Goal: Task Accomplishment & Management: Manage account settings

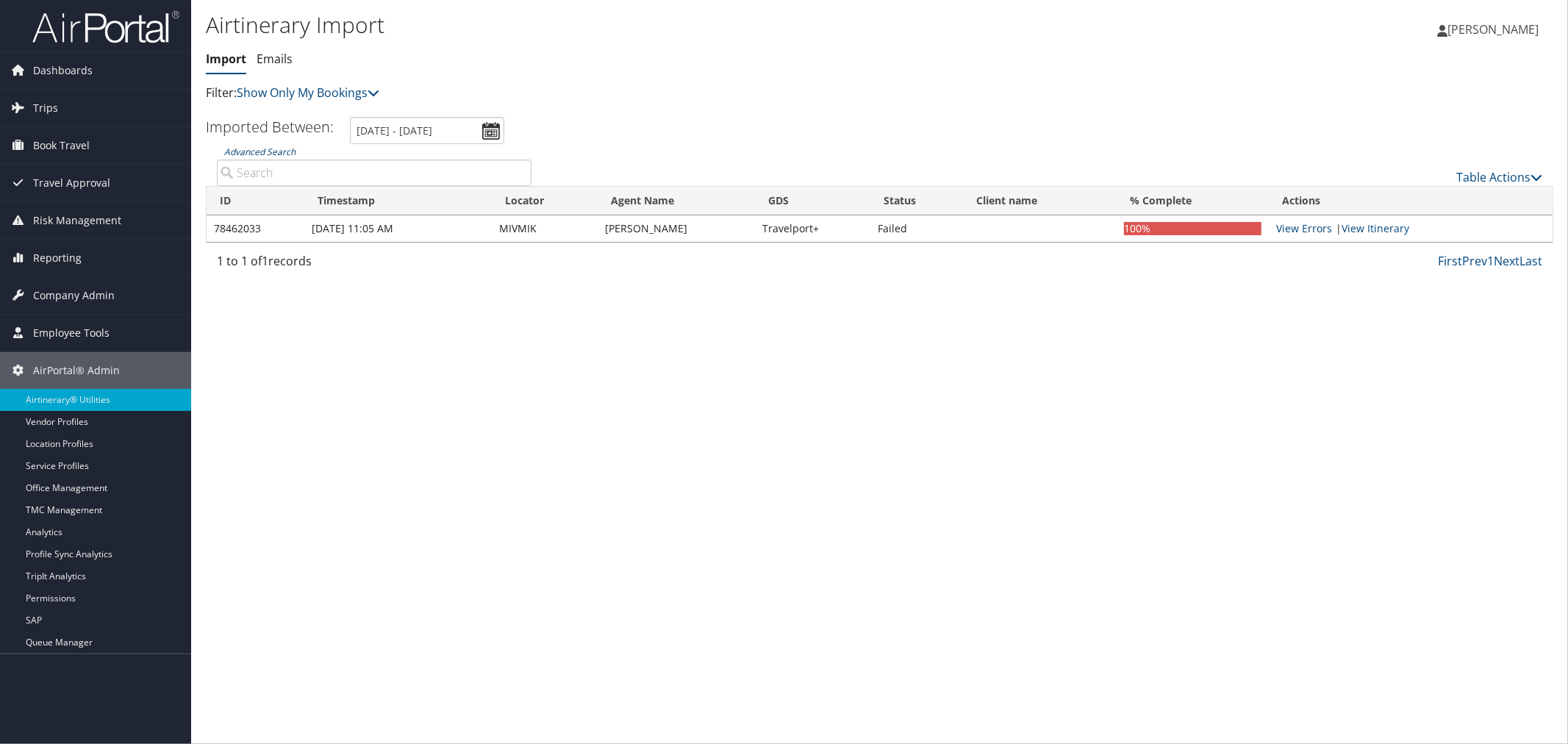
click at [282, 148] on link "Advanced Search" at bounding box center [259, 151] width 71 height 13
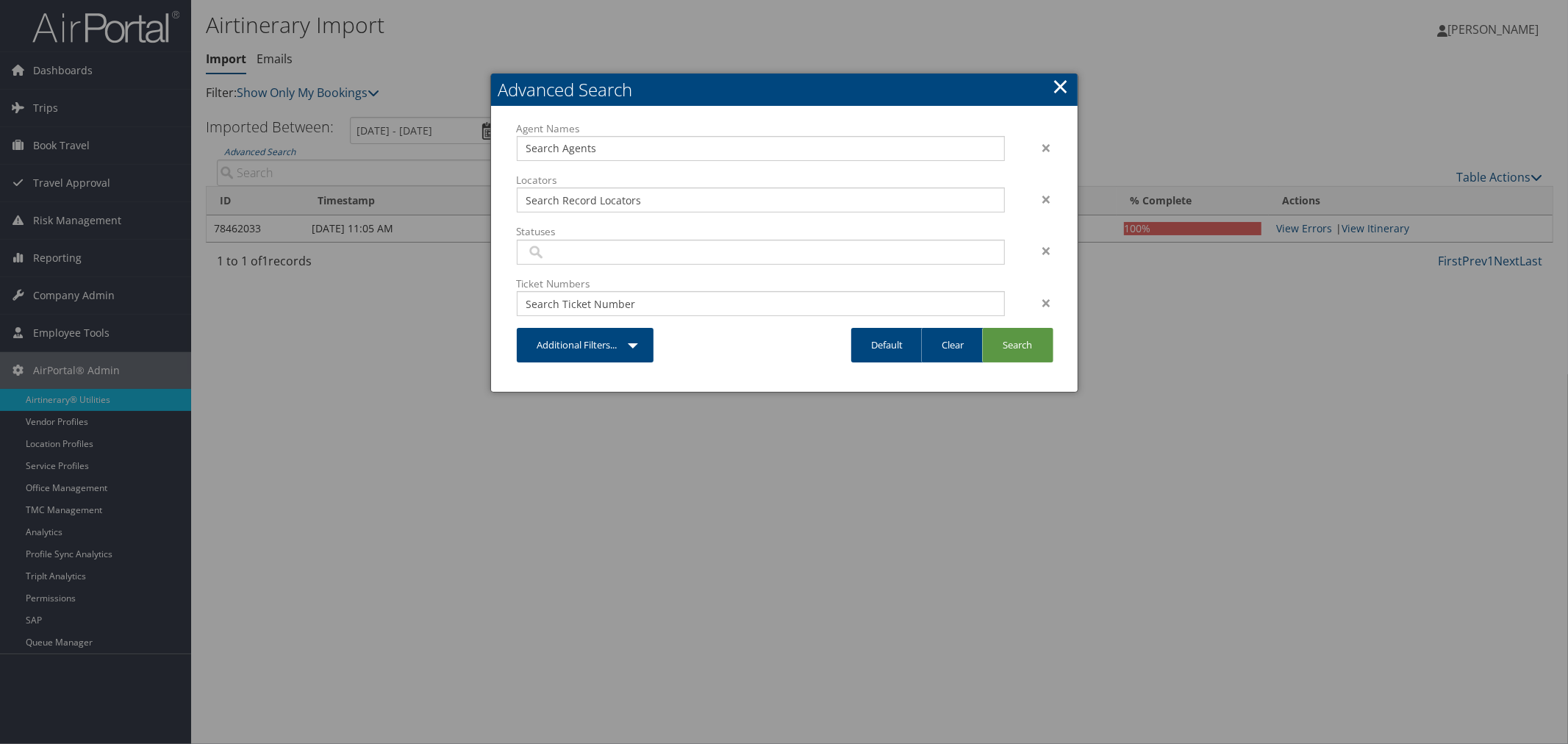
click at [1060, 91] on link "×" at bounding box center [1061, 86] width 17 height 29
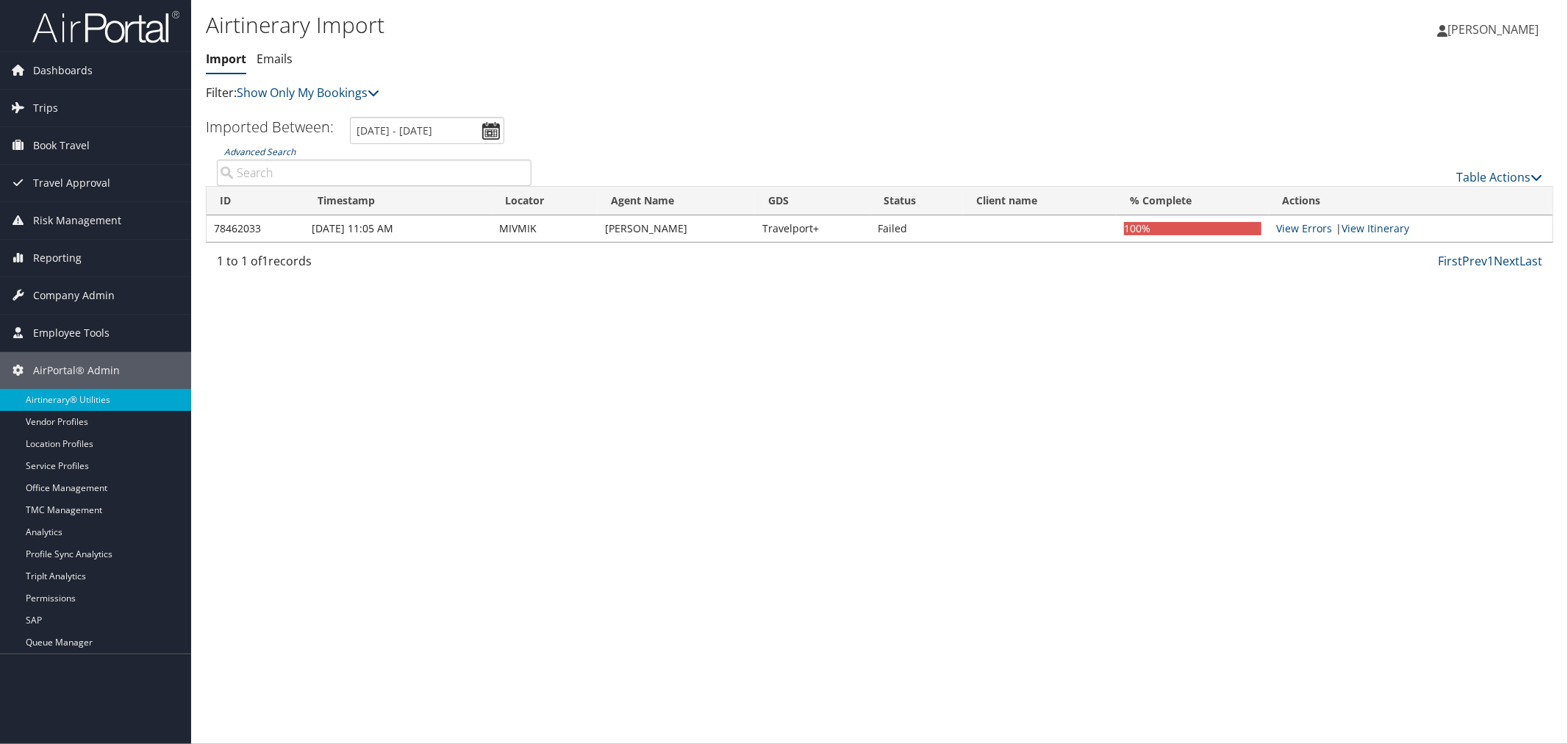
click at [278, 147] on link "Advanced Search" at bounding box center [259, 151] width 71 height 13
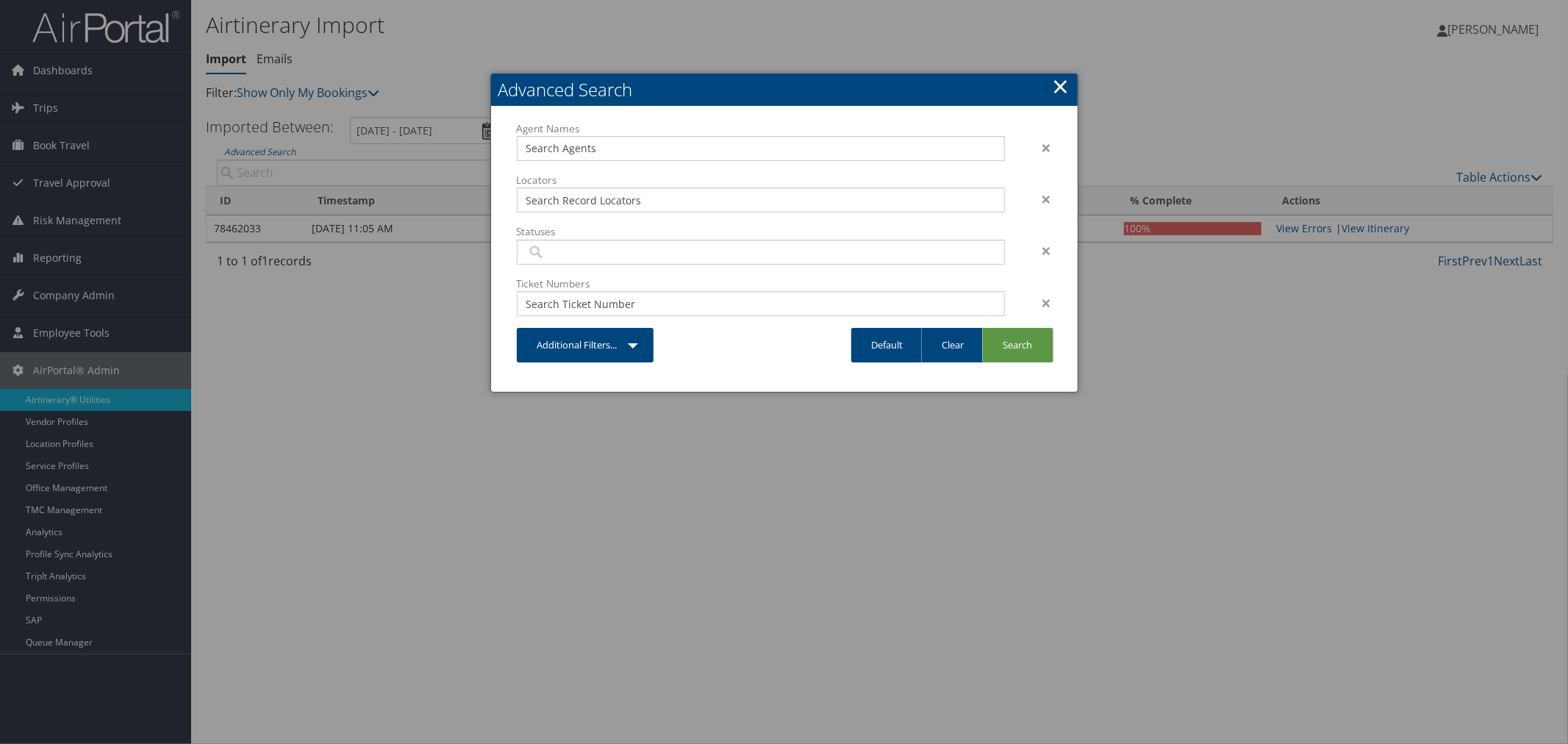
click at [1053, 86] on link "×" at bounding box center [1061, 86] width 17 height 29
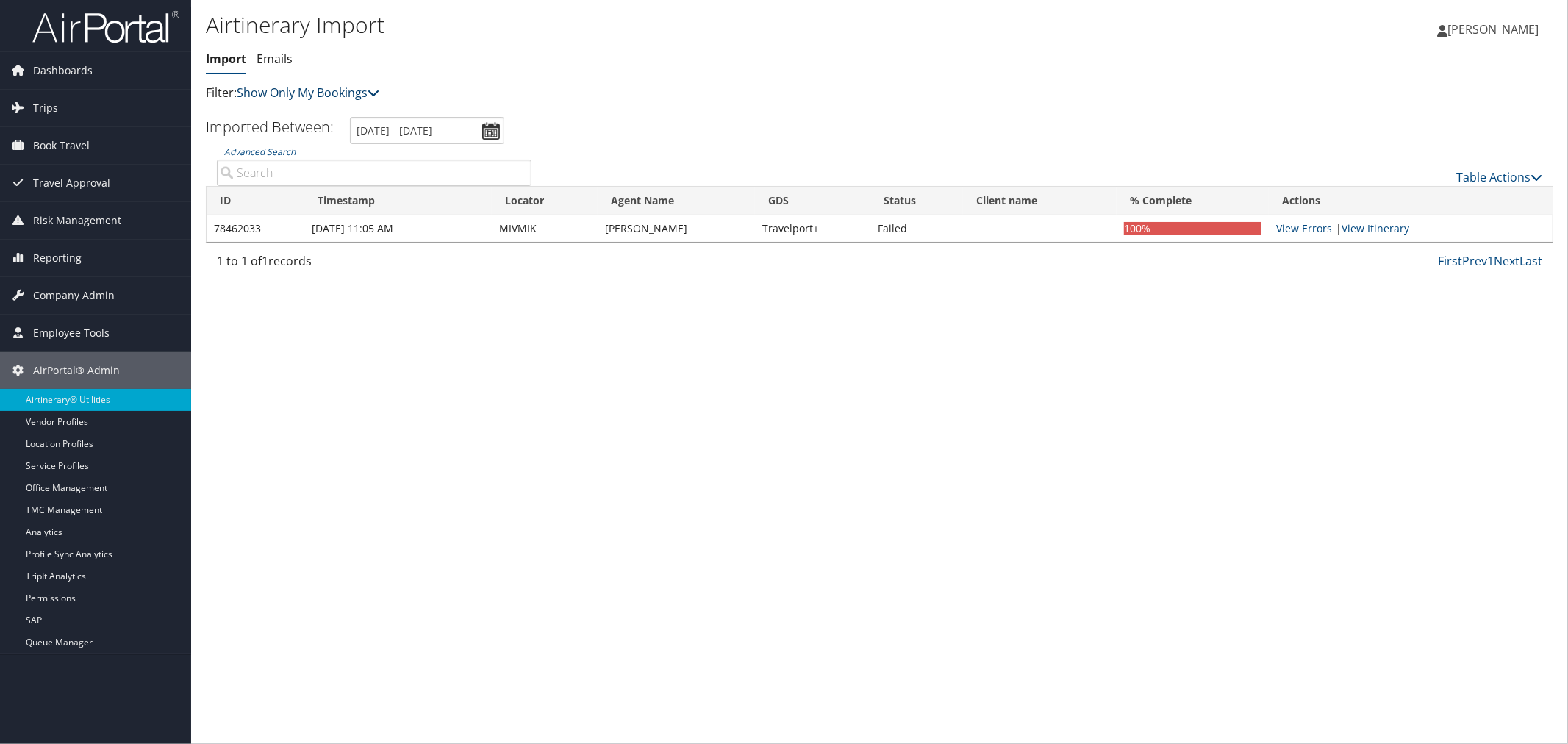
click at [252, 92] on link "Show Only My Bookings" at bounding box center [308, 92] width 143 height 16
click at [288, 113] on link "Show My TMC Bookings" at bounding box center [337, 116] width 193 height 25
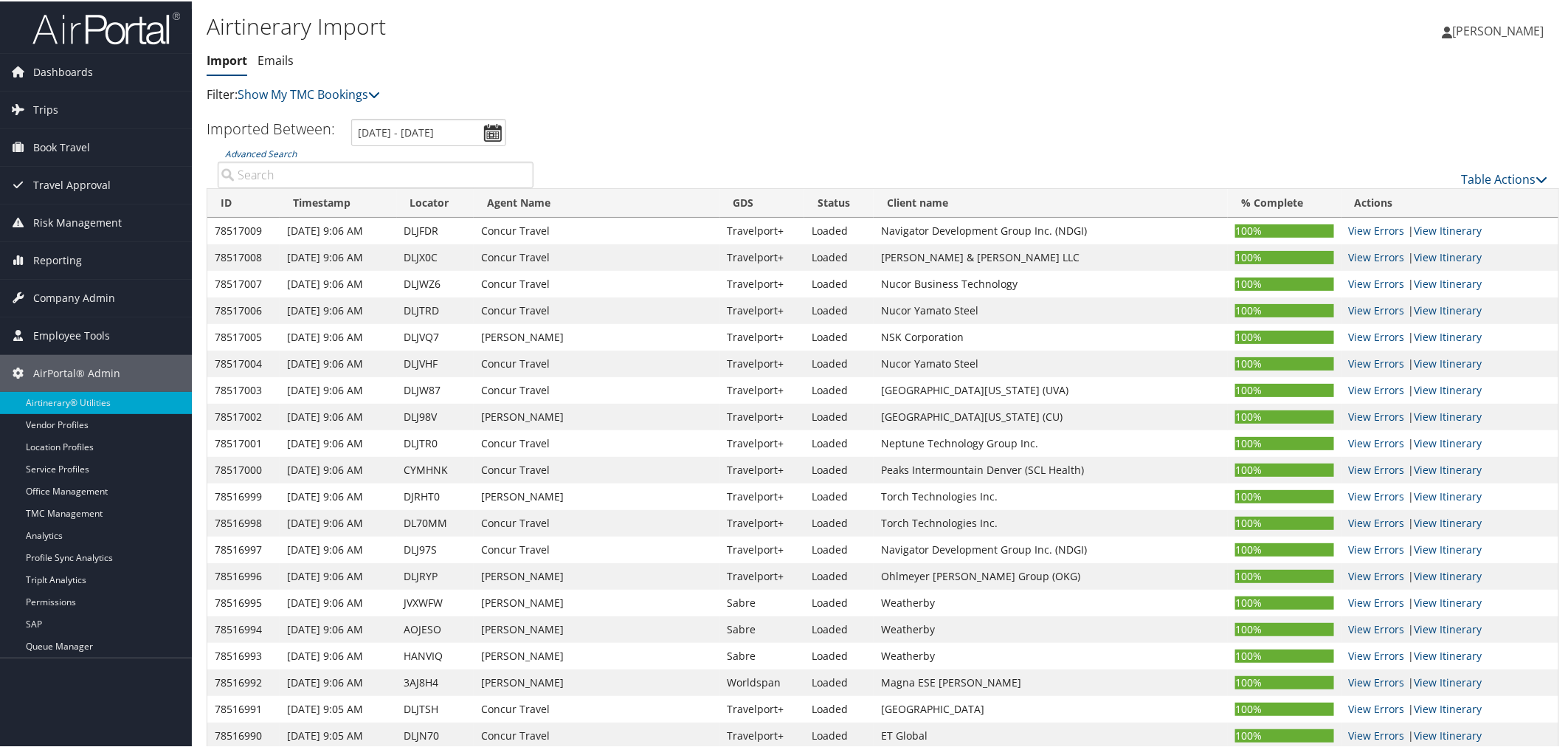
click at [335, 179] on input "Advanced Search" at bounding box center [375, 173] width 316 height 27
paste input "CABXWU"
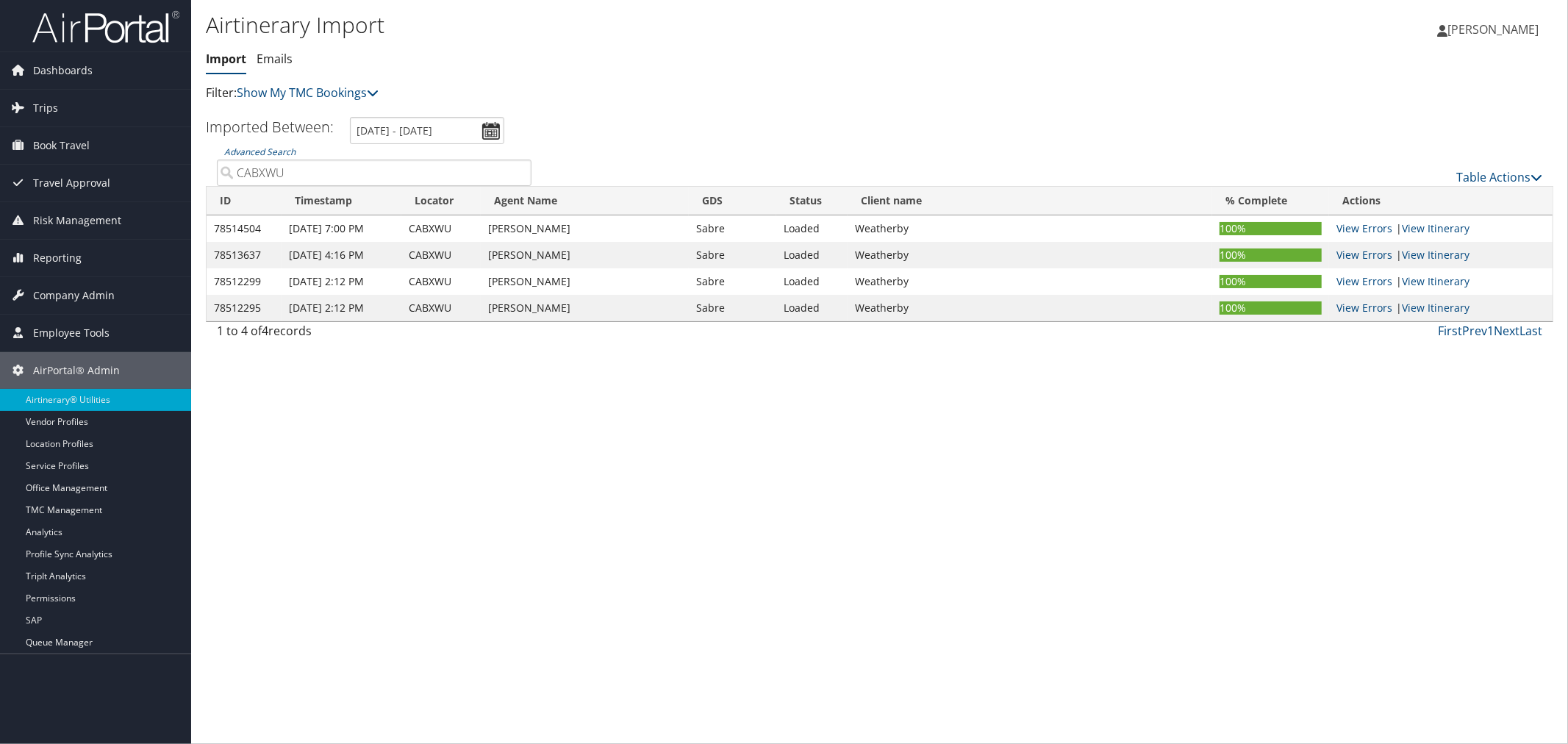
drag, startPoint x: 292, startPoint y: 169, endPoint x: 213, endPoint y: 170, distance: 79.0
click at [213, 170] on div "Advanced Search CABXWU" at bounding box center [373, 164] width 336 height 41
paste input "HDFQLT"
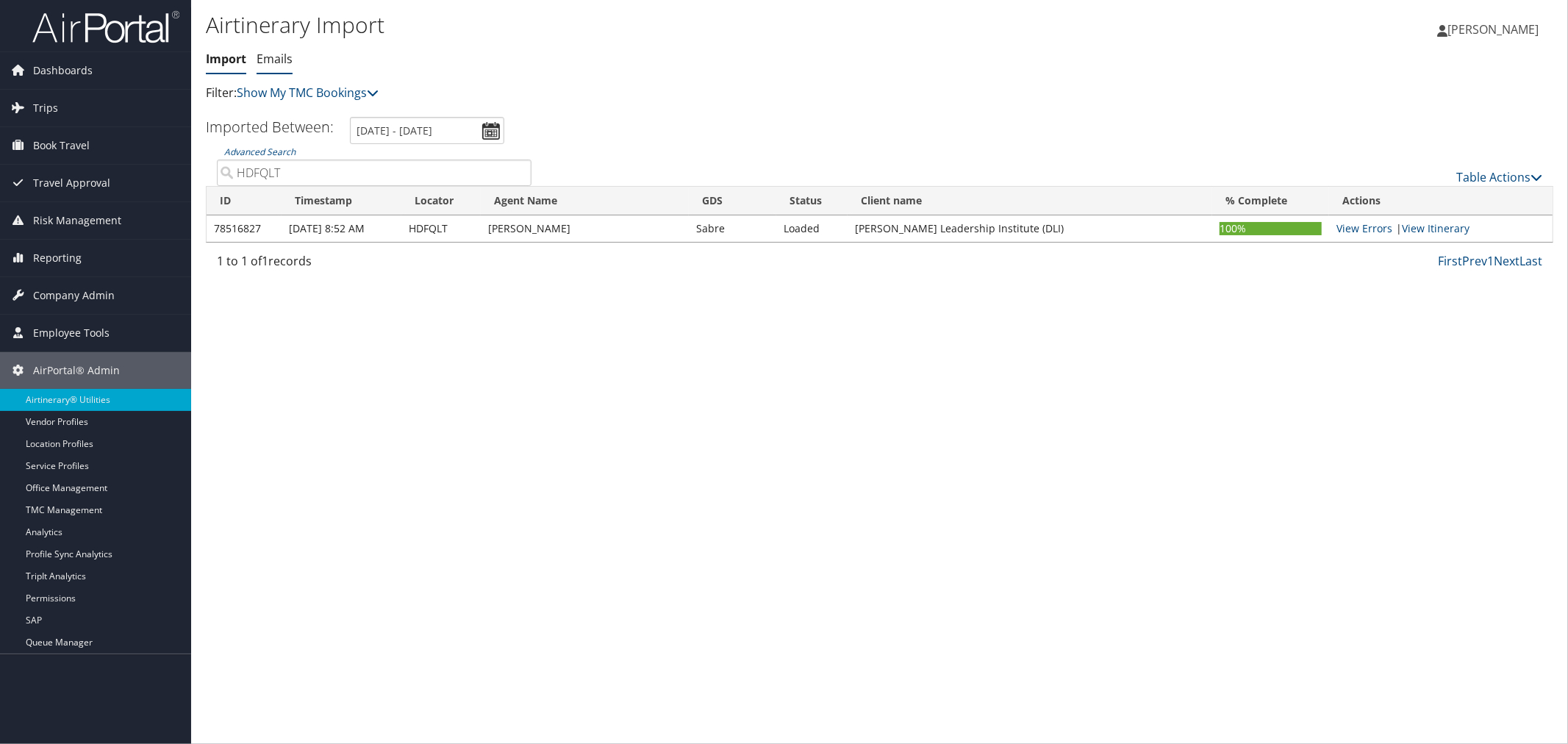
type input "HDFQLT"
click at [275, 64] on link "Emails" at bounding box center [274, 58] width 36 height 16
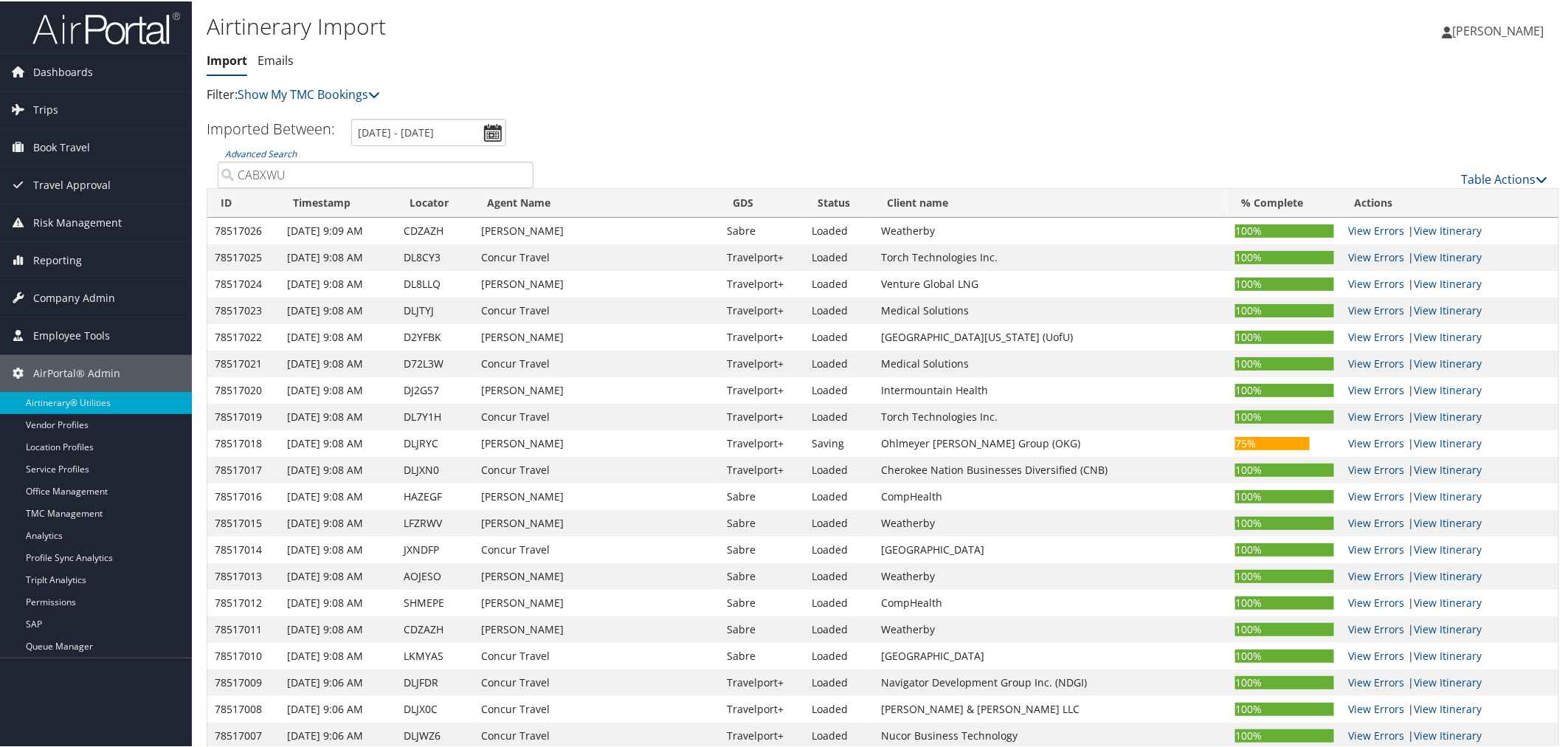
paste input "DMLSG"
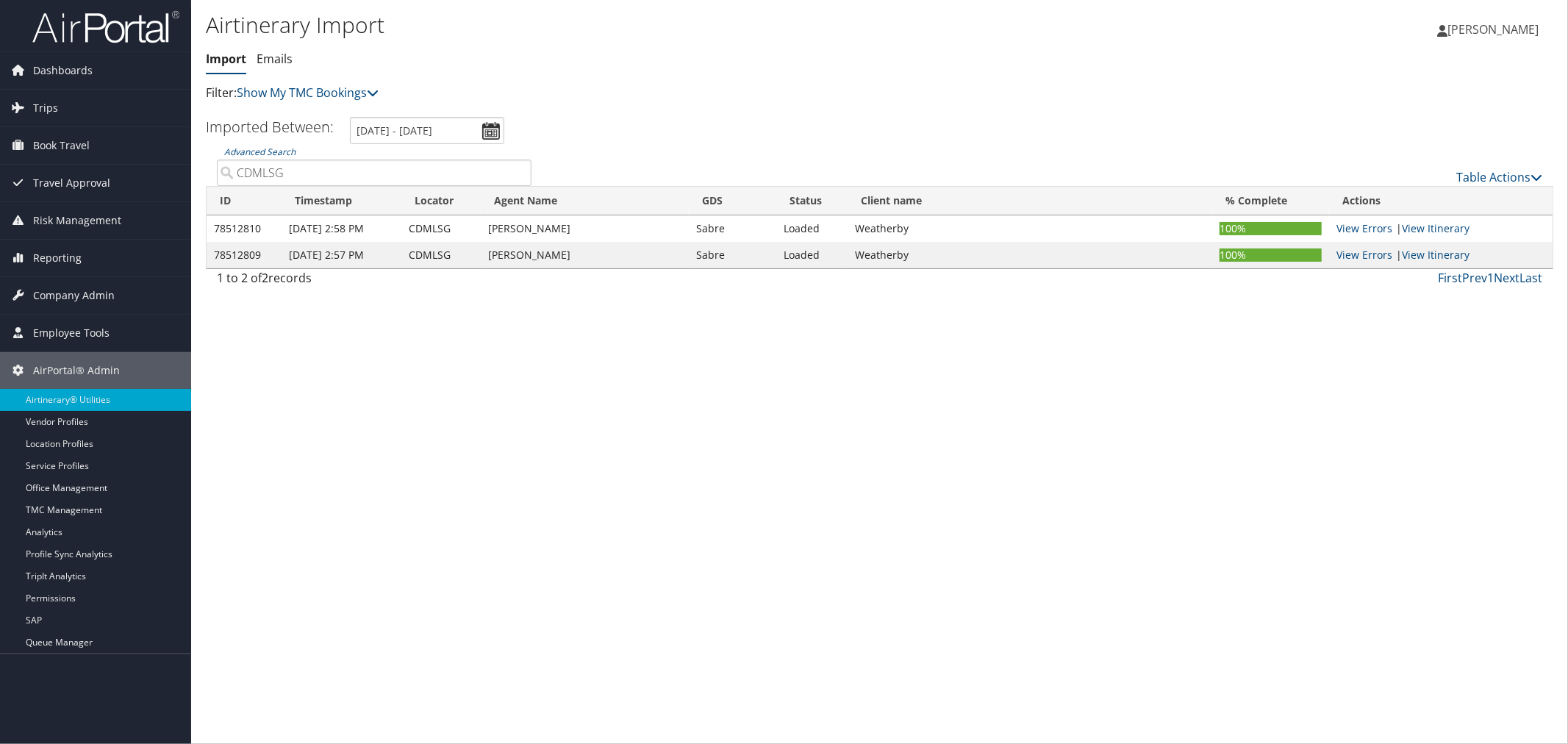
paste input "ABXWU"
drag, startPoint x: 284, startPoint y: 173, endPoint x: 209, endPoint y: 174, distance: 75.0
click at [209, 174] on div "Advanced Search CABXWU" at bounding box center [373, 164] width 336 height 41
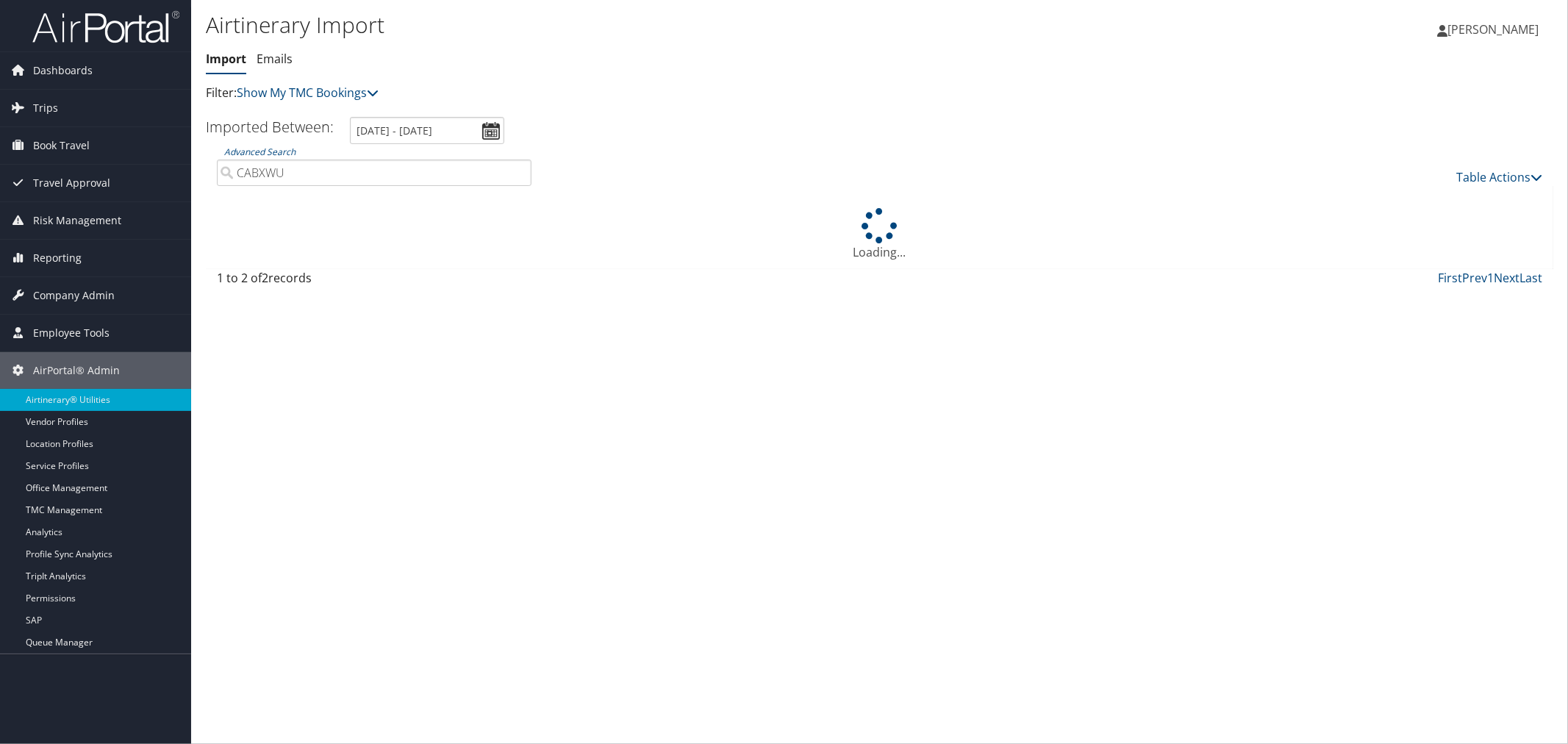
type input "CABXWU"
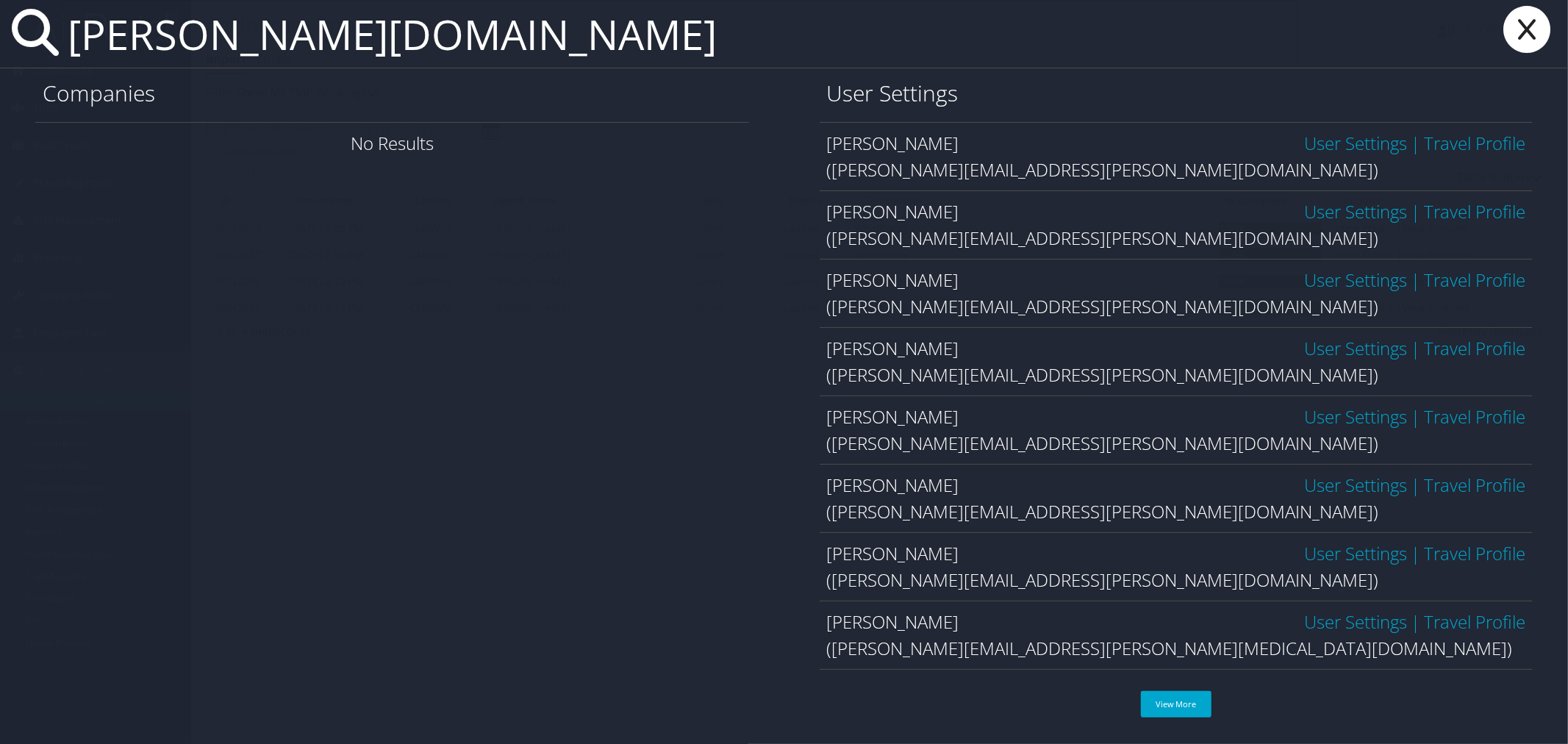
type input "chad.ma"
click at [1357, 488] on link "User Settings" at bounding box center [1355, 484] width 103 height 24
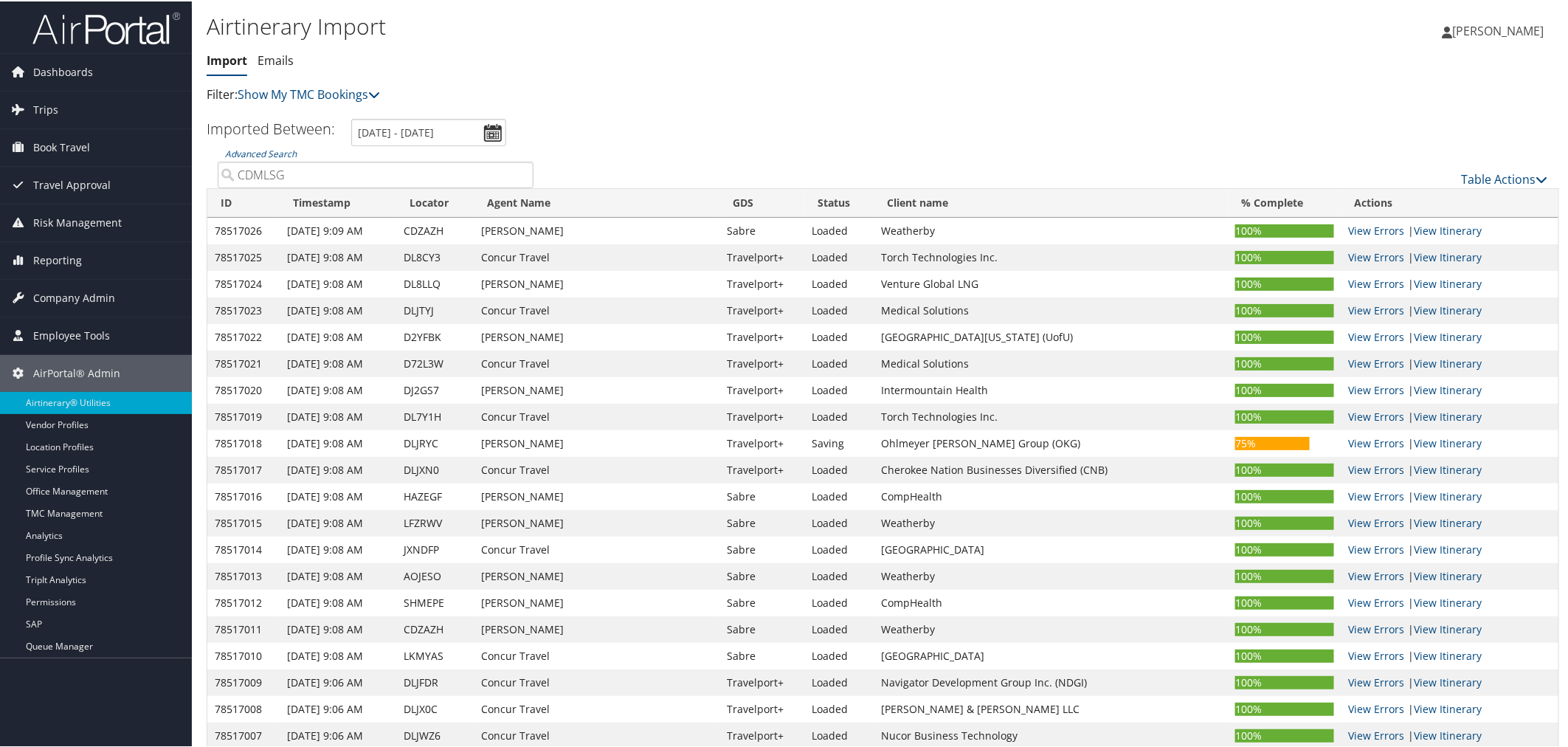
drag, startPoint x: 315, startPoint y: 170, endPoint x: 205, endPoint y: 173, distance: 110.0
paste input "DGAZSU"
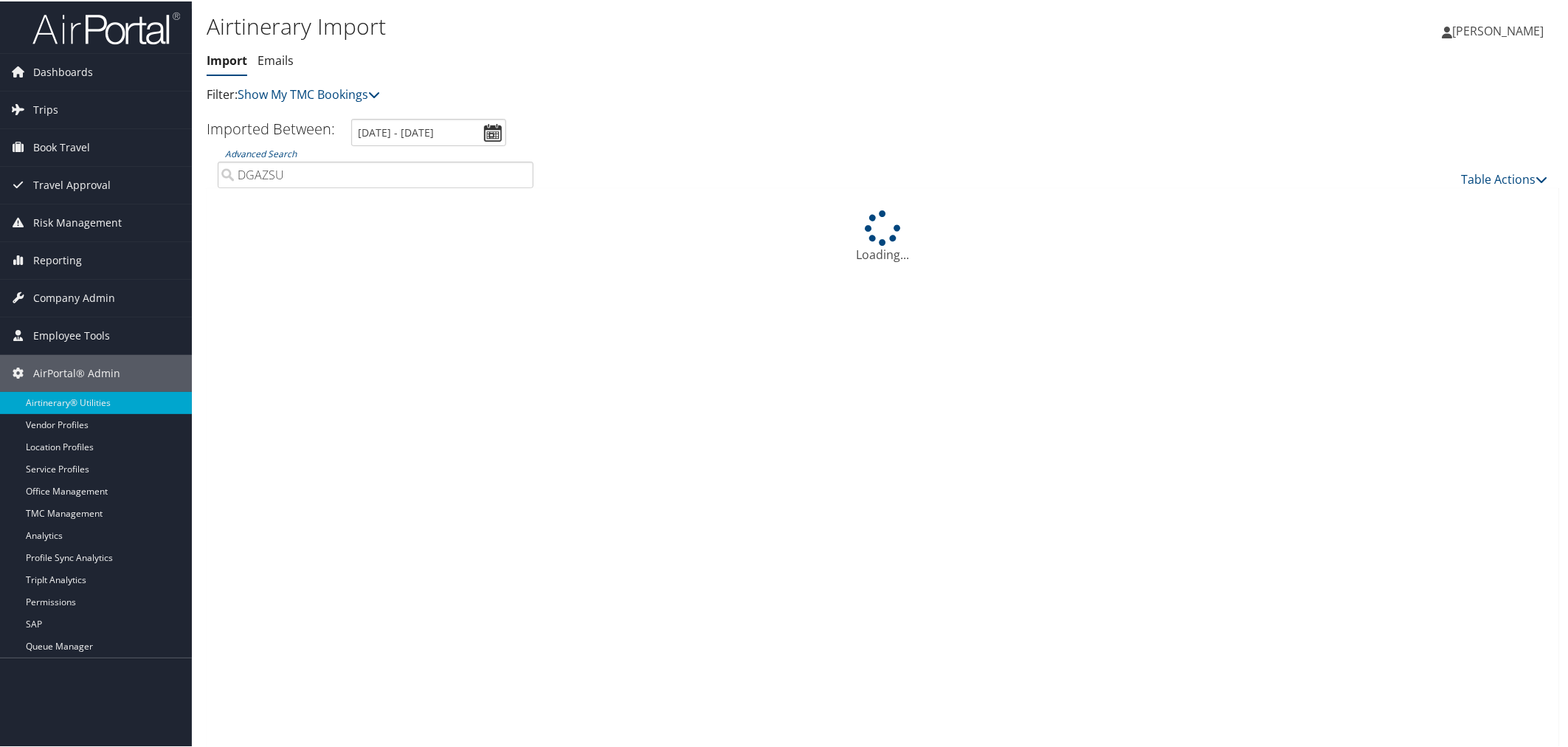
type input "DGAZSU"
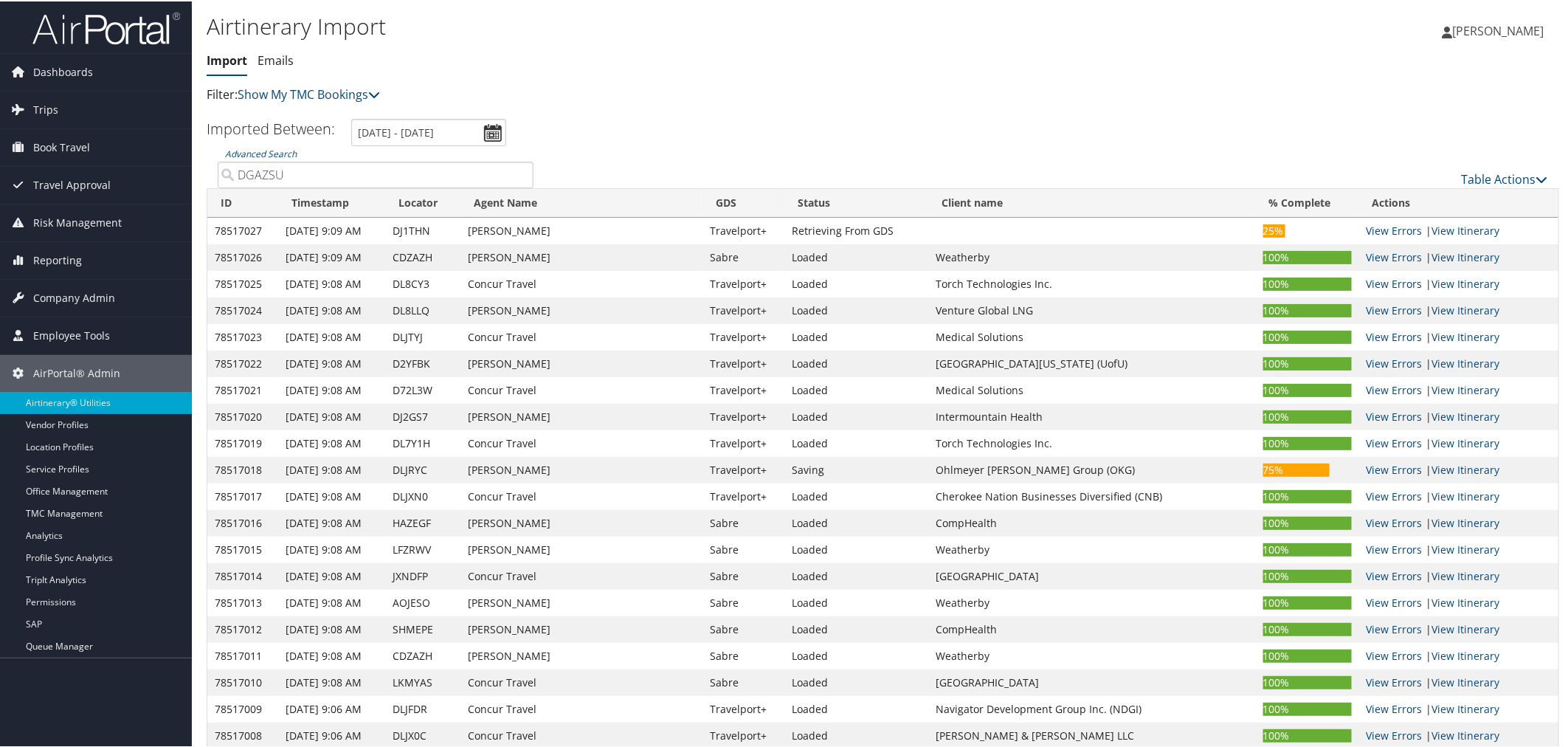
drag, startPoint x: 308, startPoint y: 173, endPoint x: 214, endPoint y: 170, distance: 94.0
click at [214, 170] on div "Advanced Search DGAZSU" at bounding box center [375, 165] width 338 height 41
paste input "IGVKVT"
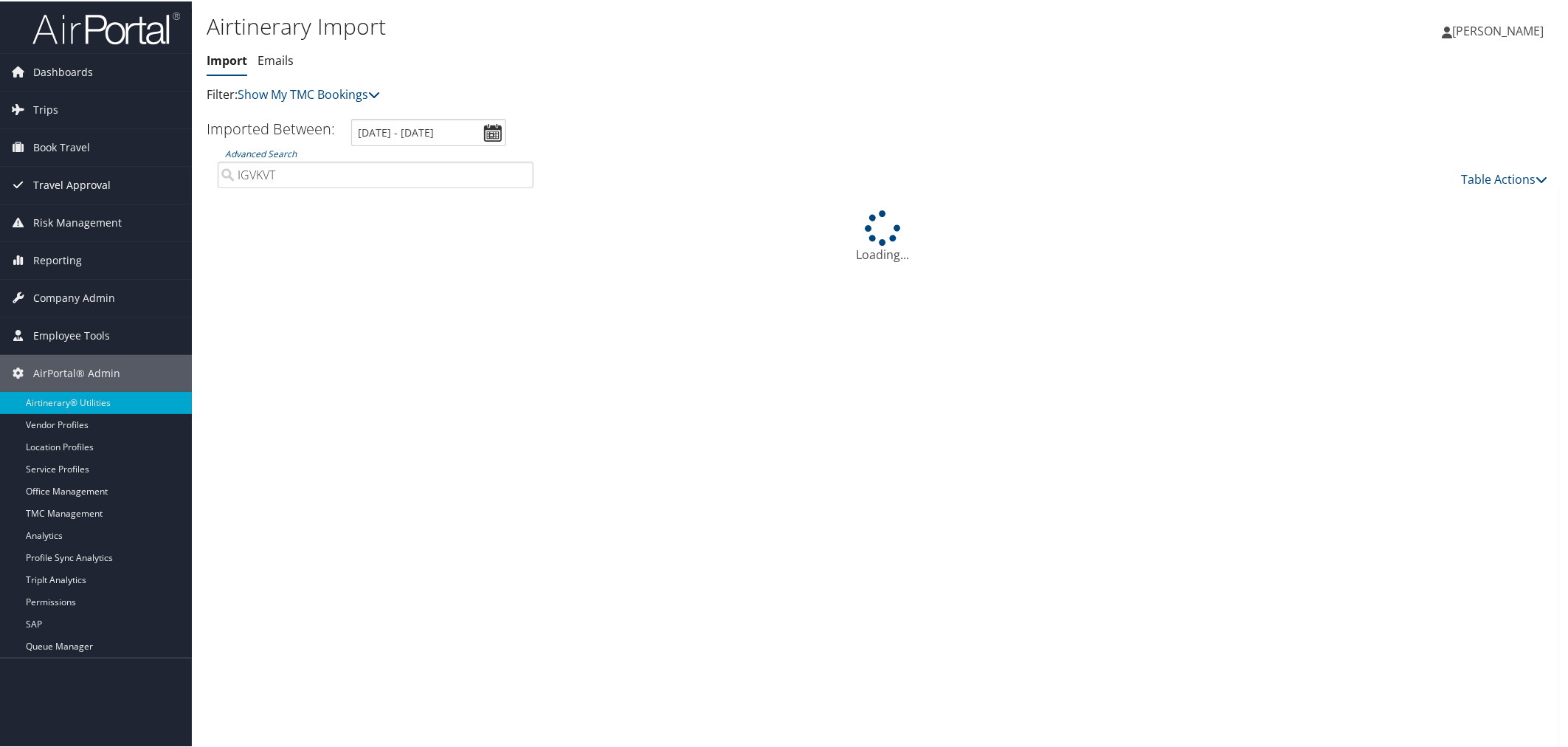
type input "IGVKVT"
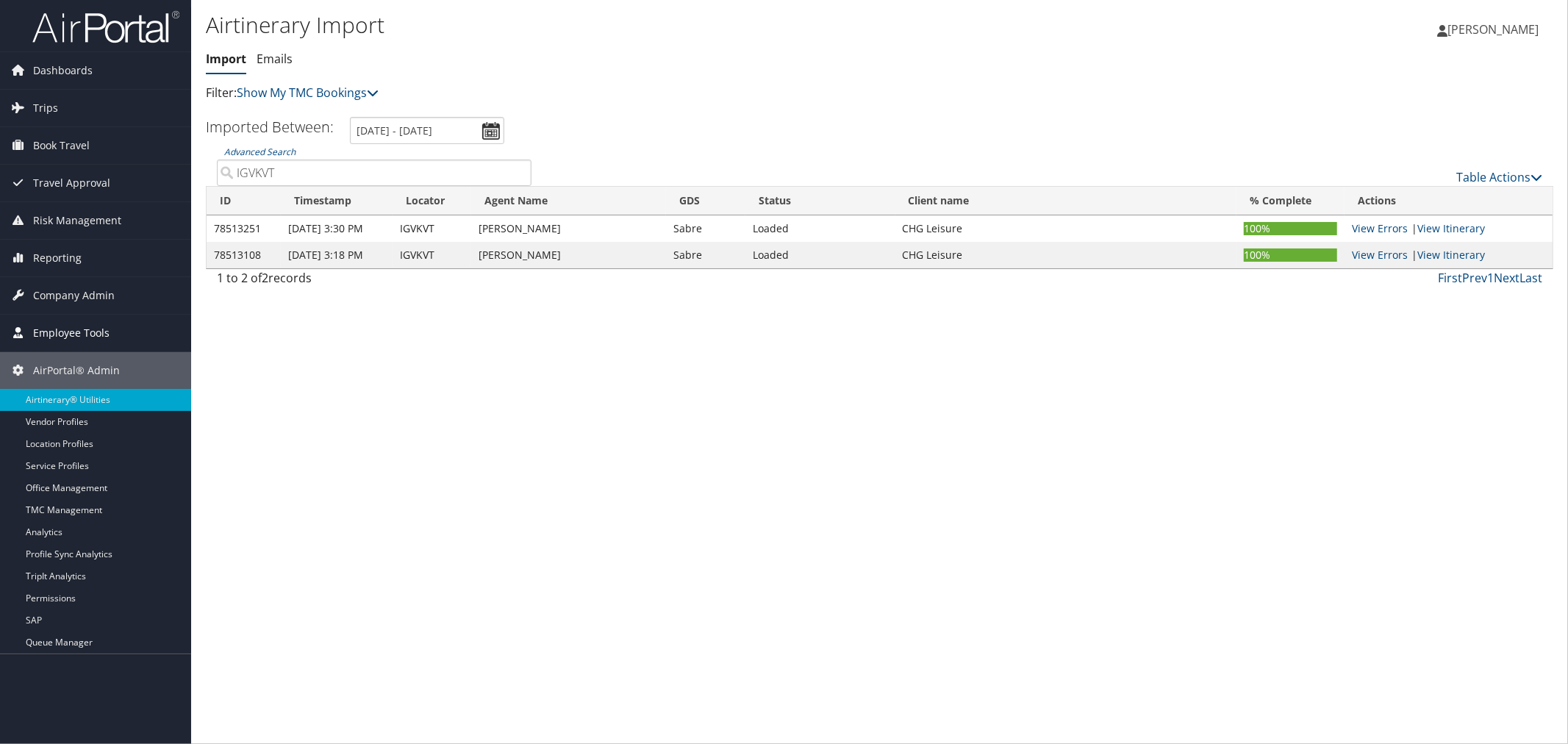
click at [82, 330] on span "Employee Tools" at bounding box center [70, 333] width 76 height 37
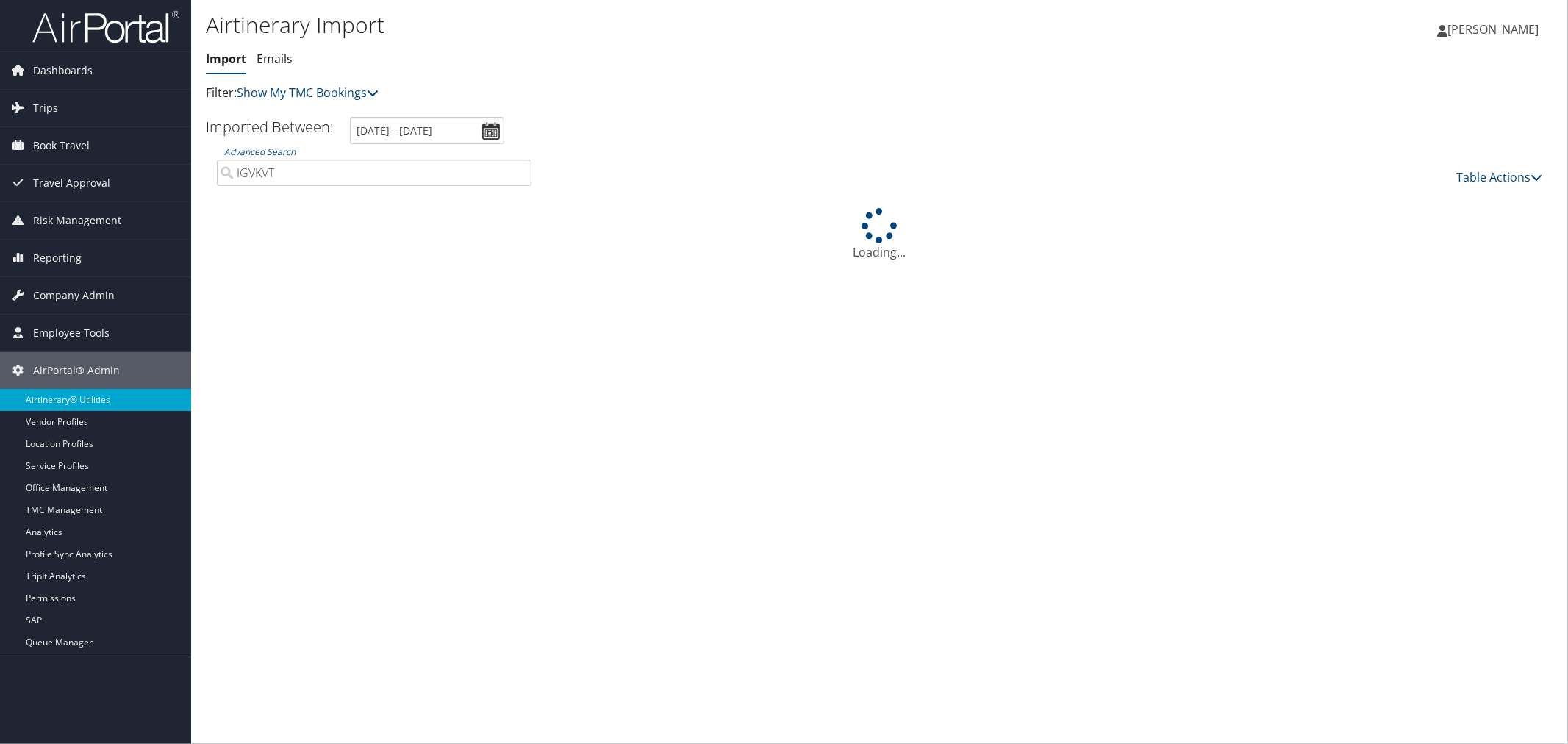
click at [281, 182] on input "IGVKVT" at bounding box center [373, 173] width 315 height 27
drag, startPoint x: 282, startPoint y: 179, endPoint x: 211, endPoint y: 171, distance: 71.4
click at [211, 171] on div "Advanced Search IGVKVT" at bounding box center [373, 164] width 336 height 41
paste input "LUJVCG"
type input "LUJVCG"
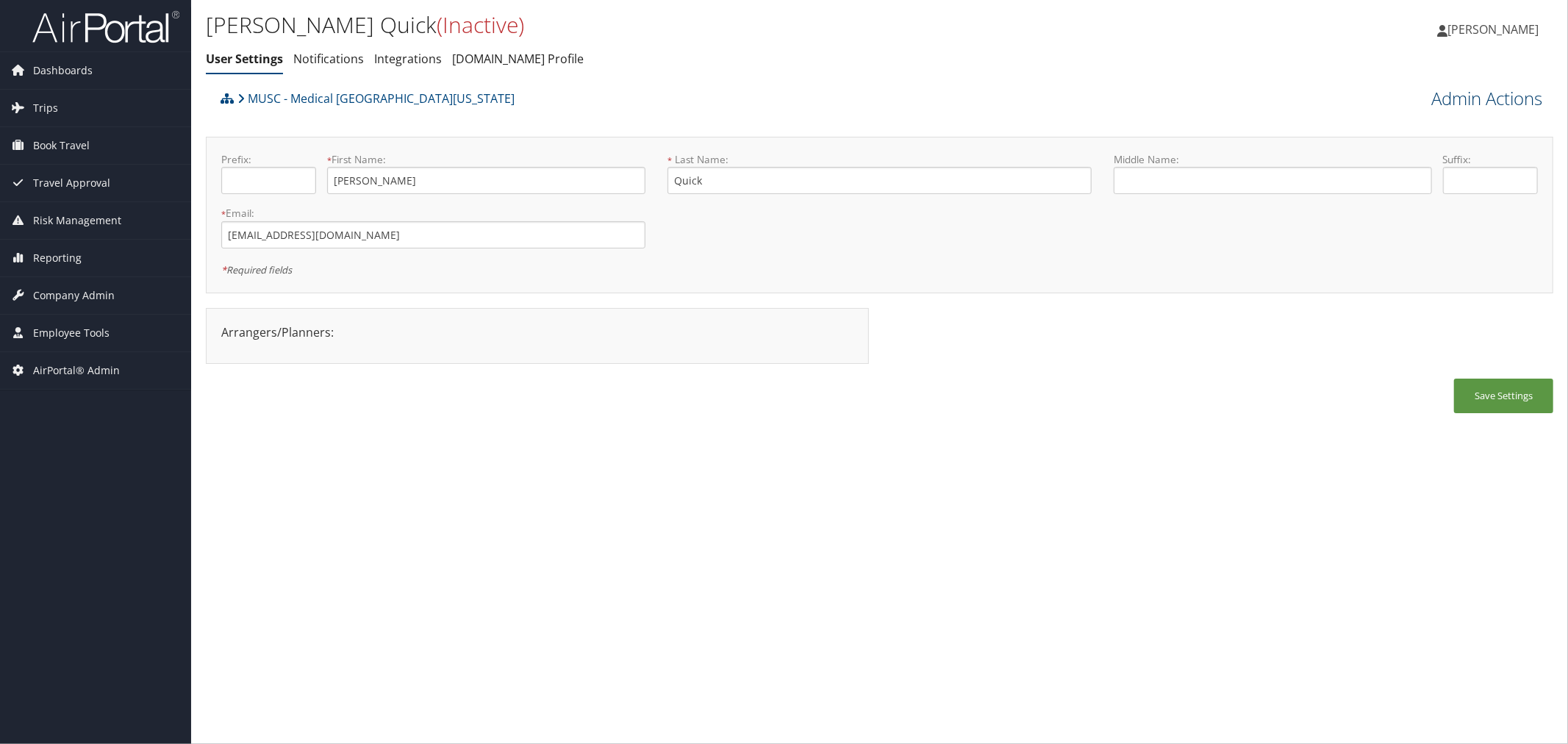
drag, startPoint x: 1490, startPoint y: 92, endPoint x: 1479, endPoint y: 101, distance: 14.2
click at [1488, 93] on link "Admin Actions" at bounding box center [1487, 99] width 111 height 25
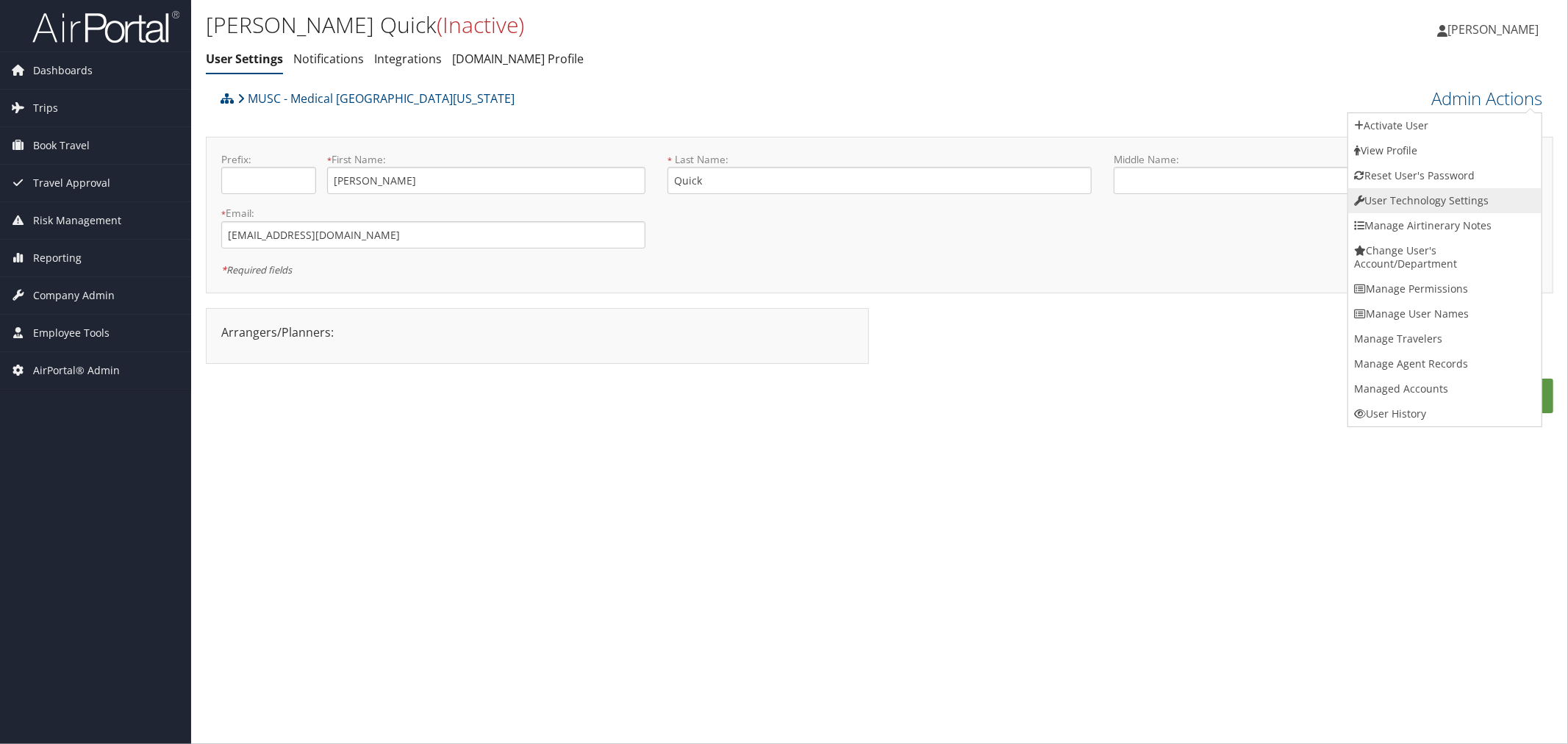
click at [1412, 195] on link "User Technology Settings" at bounding box center [1445, 200] width 193 height 25
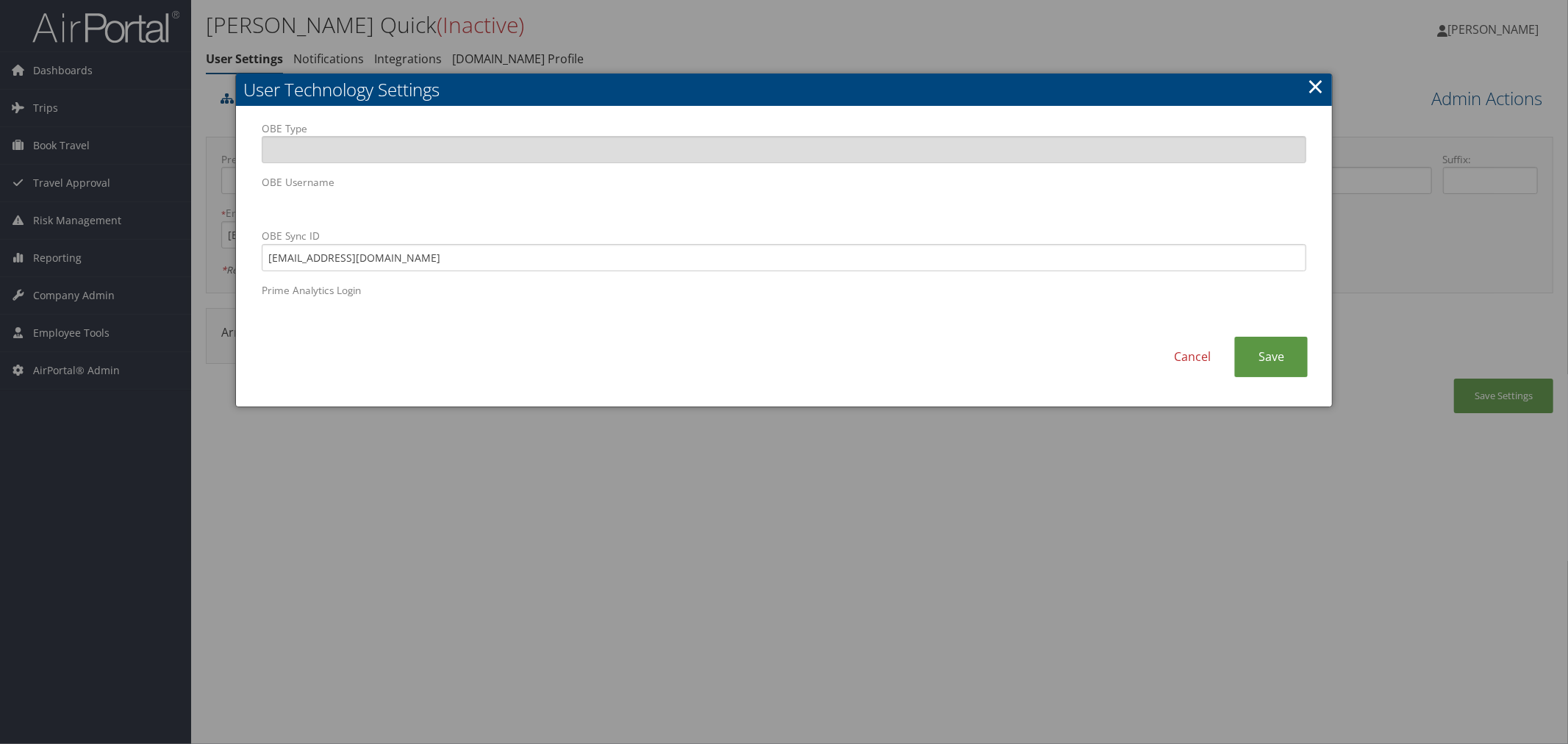
click at [685, 52] on div at bounding box center [784, 372] width 1568 height 744
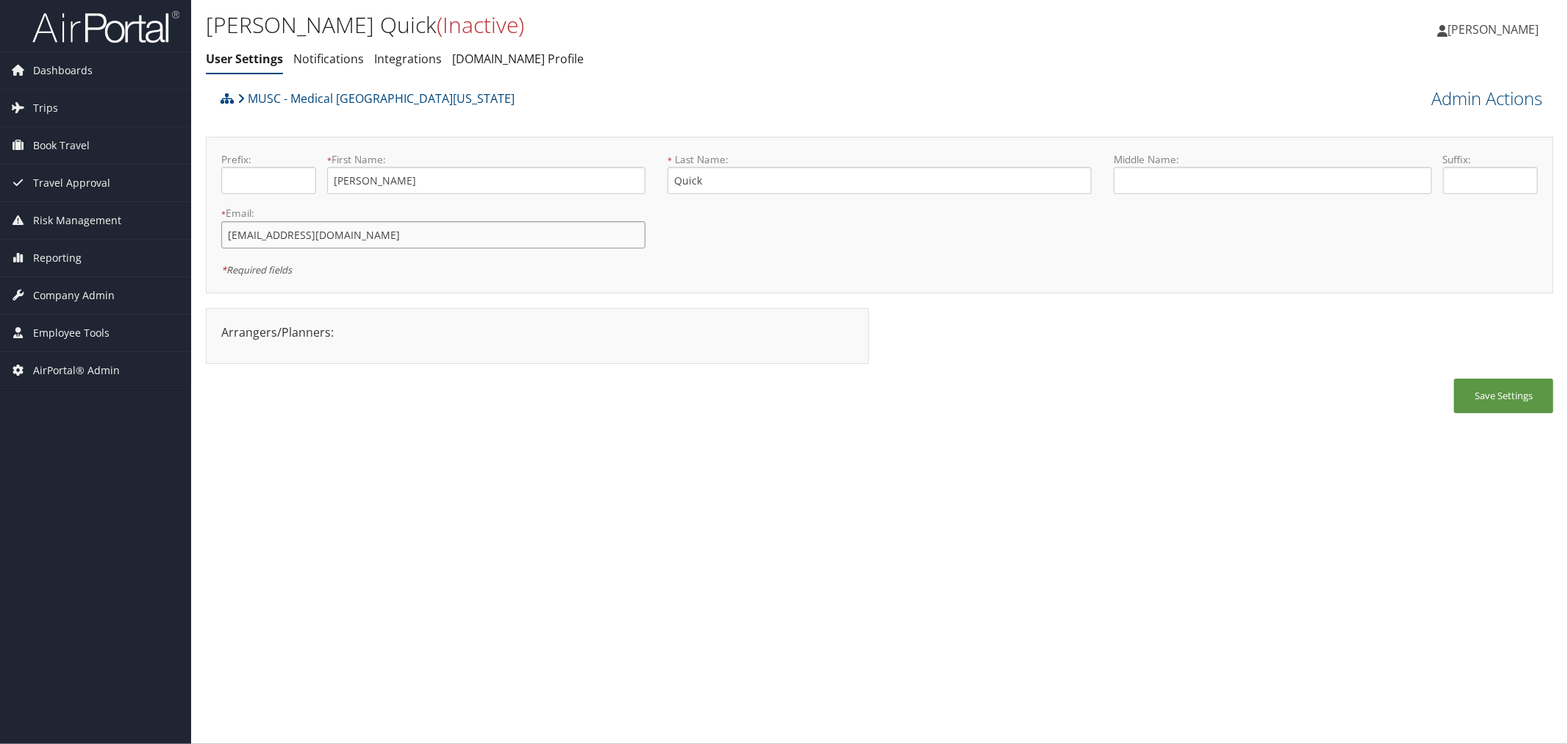
drag, startPoint x: 319, startPoint y: 236, endPoint x: 216, endPoint y: 235, distance: 103.0
click at [216, 235] on div "* Email: [EMAIL_ADDRESS][DOMAIN_NAME] This field is required" at bounding box center [434, 232] width 446 height 54
click at [1435, 104] on link "Admin Actions" at bounding box center [1487, 99] width 111 height 25
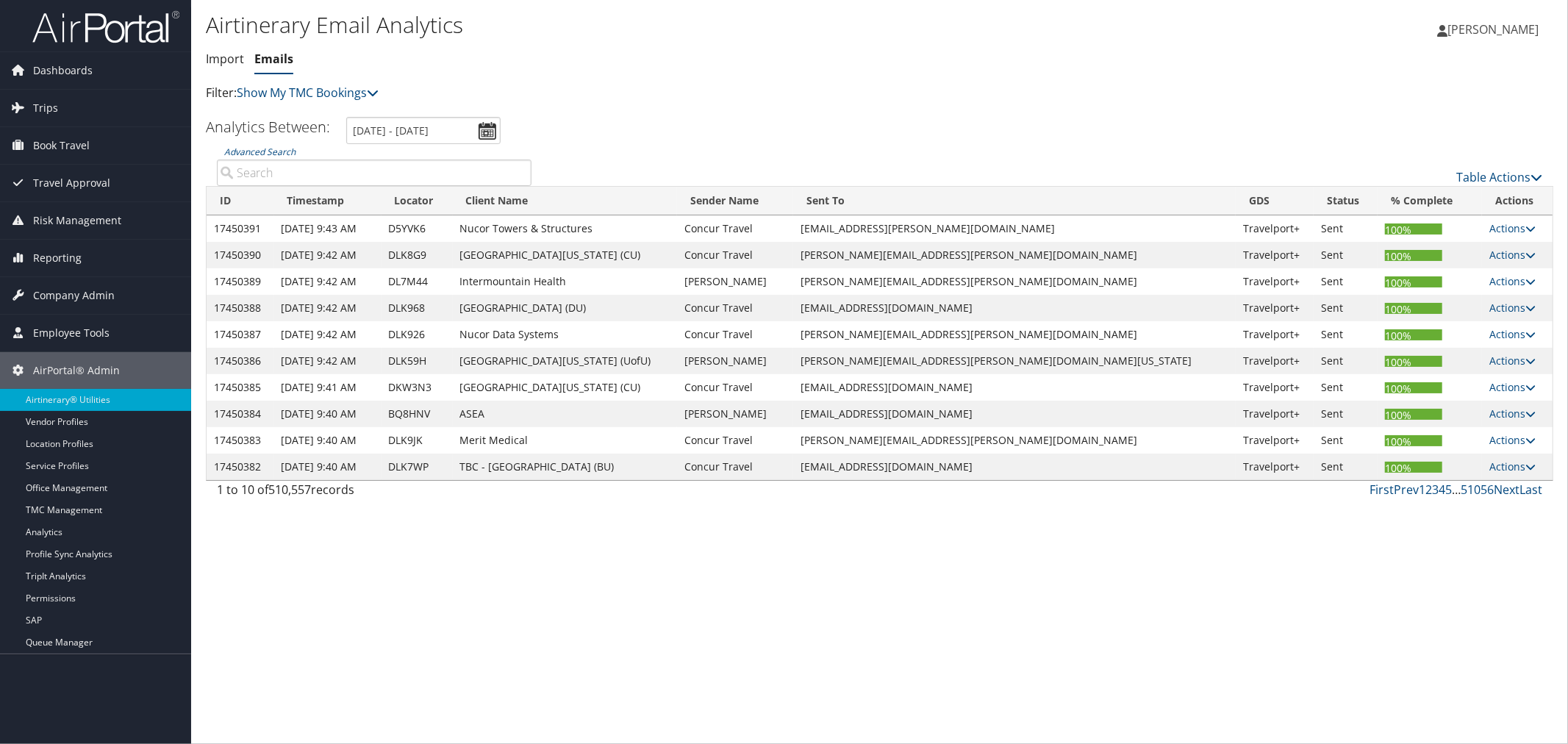
click at [342, 174] on input "Advanced Search" at bounding box center [373, 173] width 315 height 27
paste input "HDFQLT"
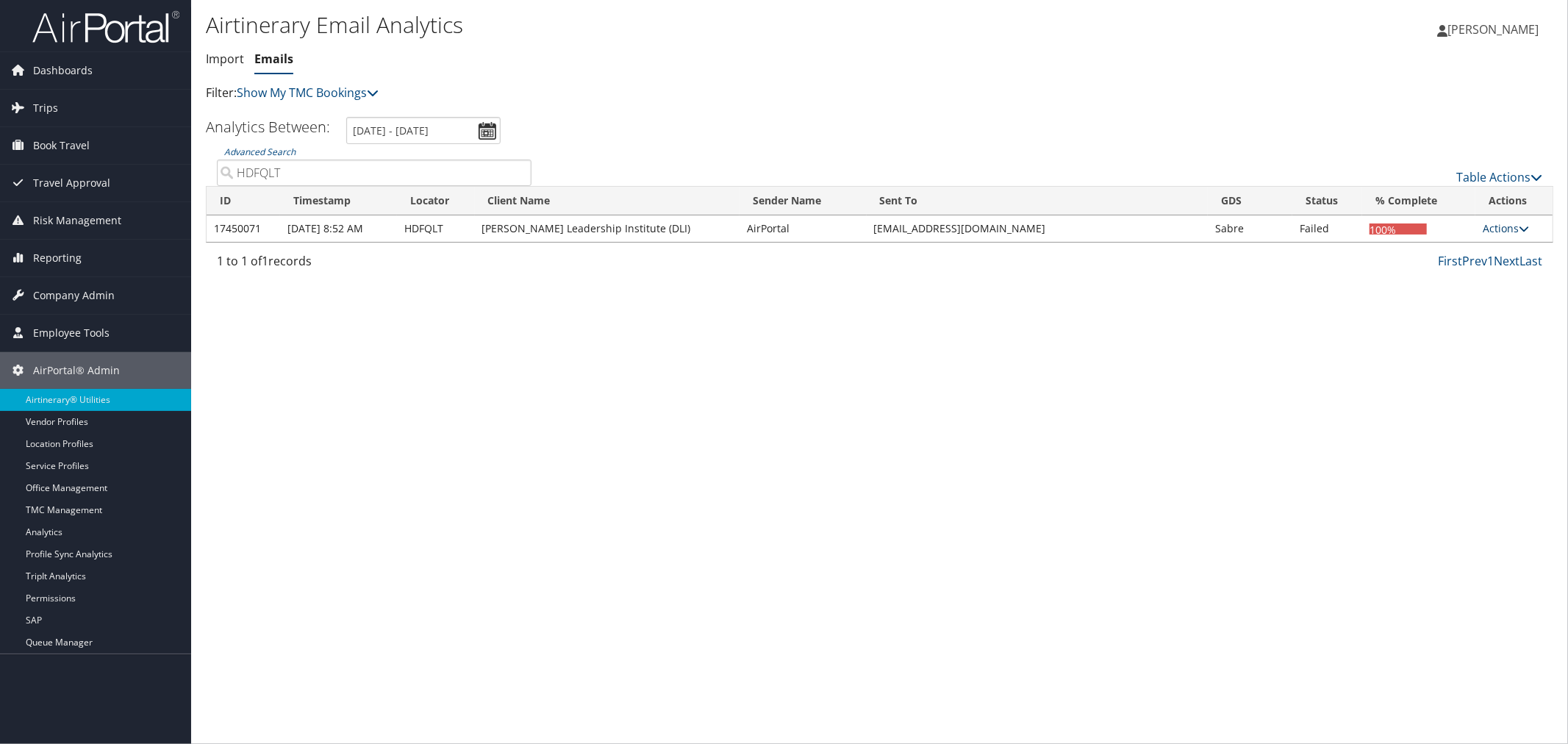
click at [1485, 228] on link "Actions" at bounding box center [1505, 228] width 46 height 14
click at [1512, 258] on link "View Errors" at bounding box center [1522, 250] width 81 height 25
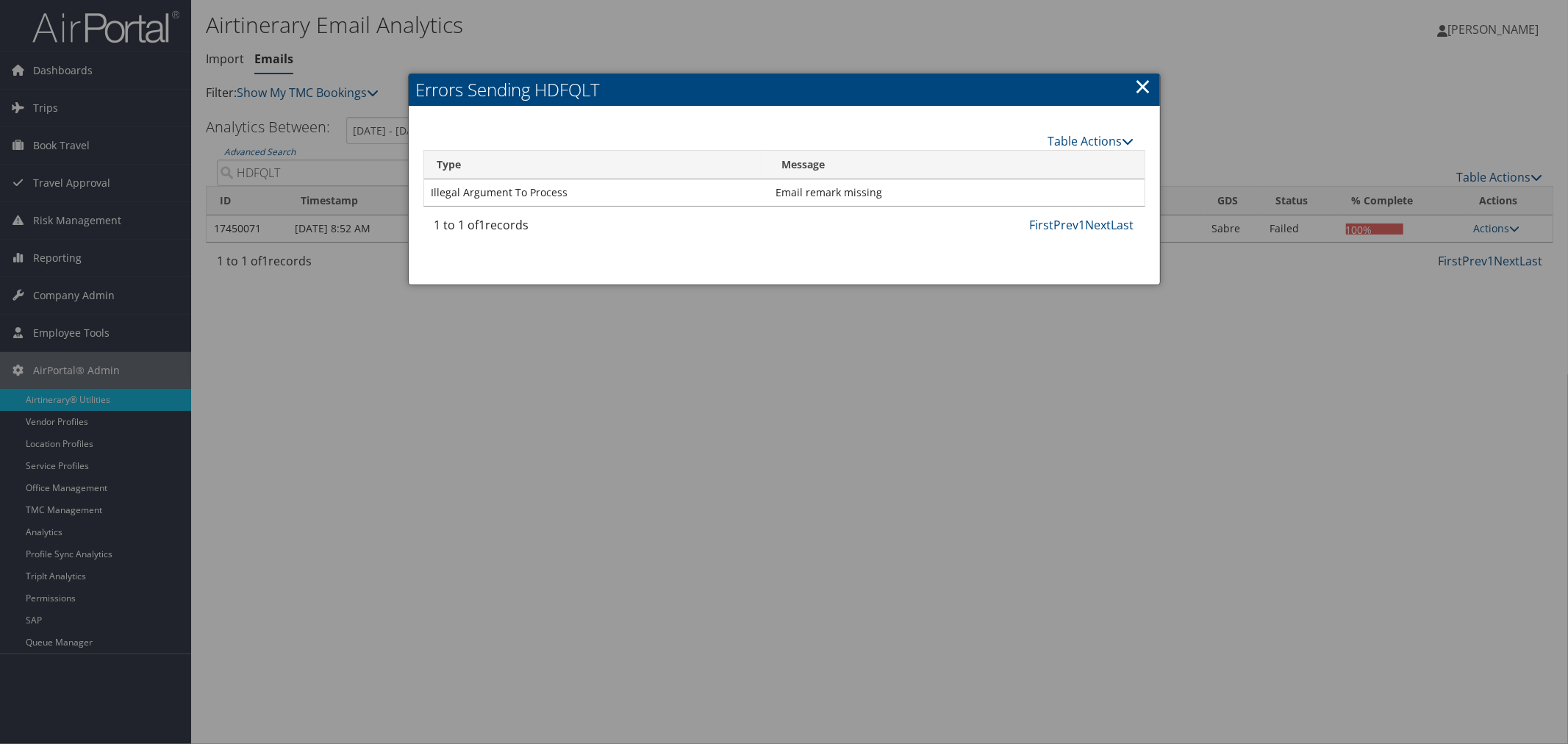
click at [1143, 84] on link "×" at bounding box center [1143, 86] width 17 height 29
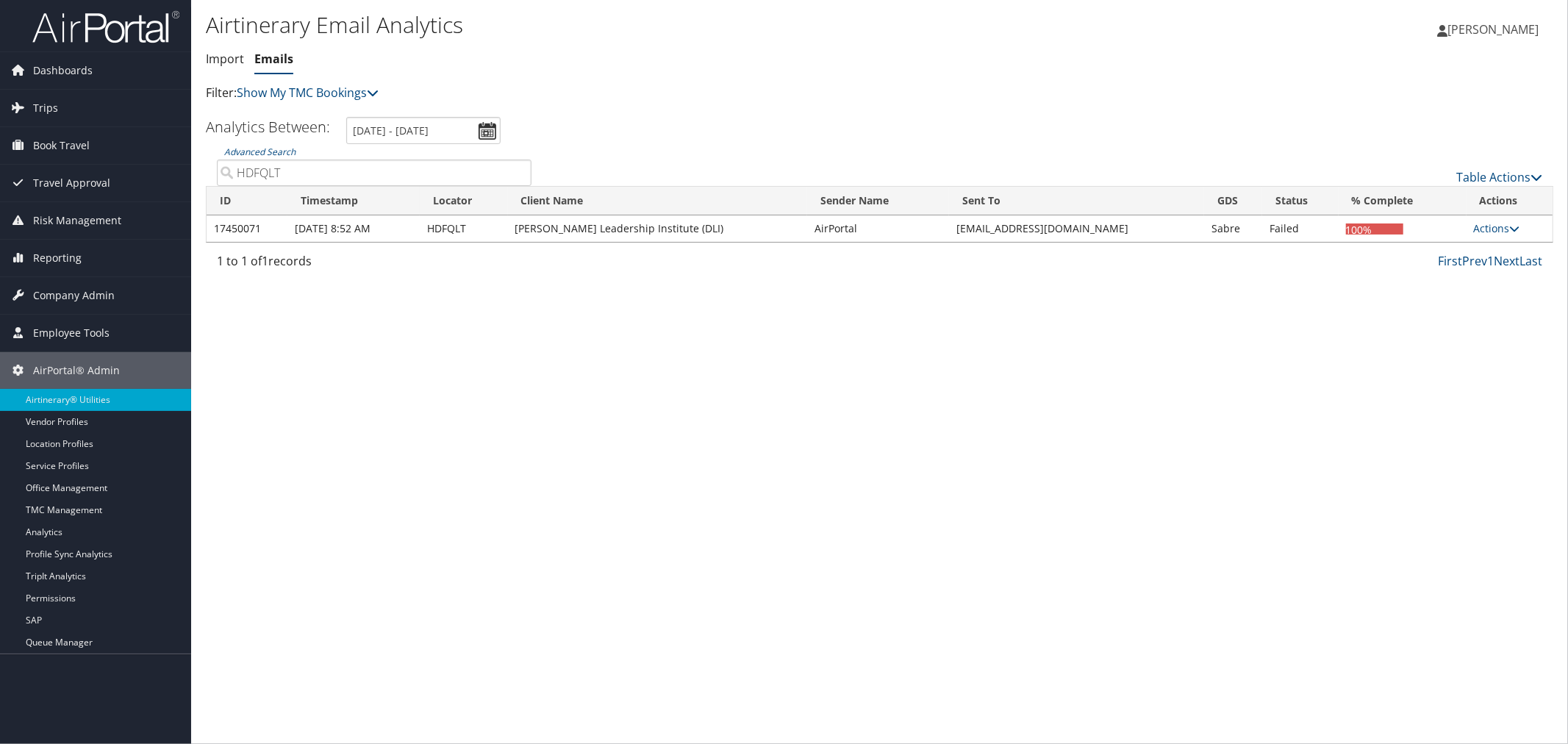
drag, startPoint x: 285, startPoint y: 171, endPoint x: 233, endPoint y: 174, distance: 52.1
click at [233, 174] on input "HDFQLT" at bounding box center [373, 173] width 315 height 27
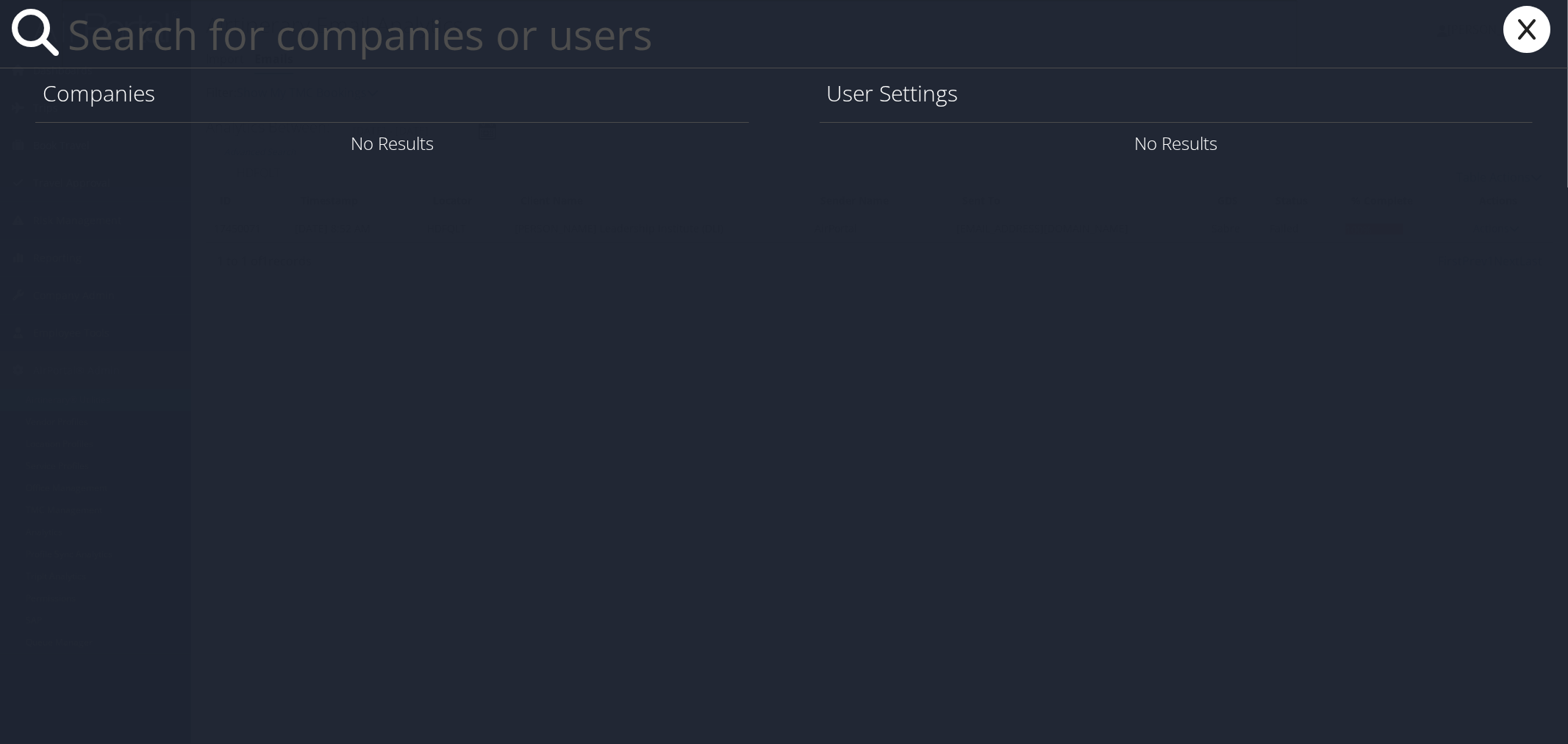
click at [1529, 39] on icon at bounding box center [1527, 29] width 59 height 47
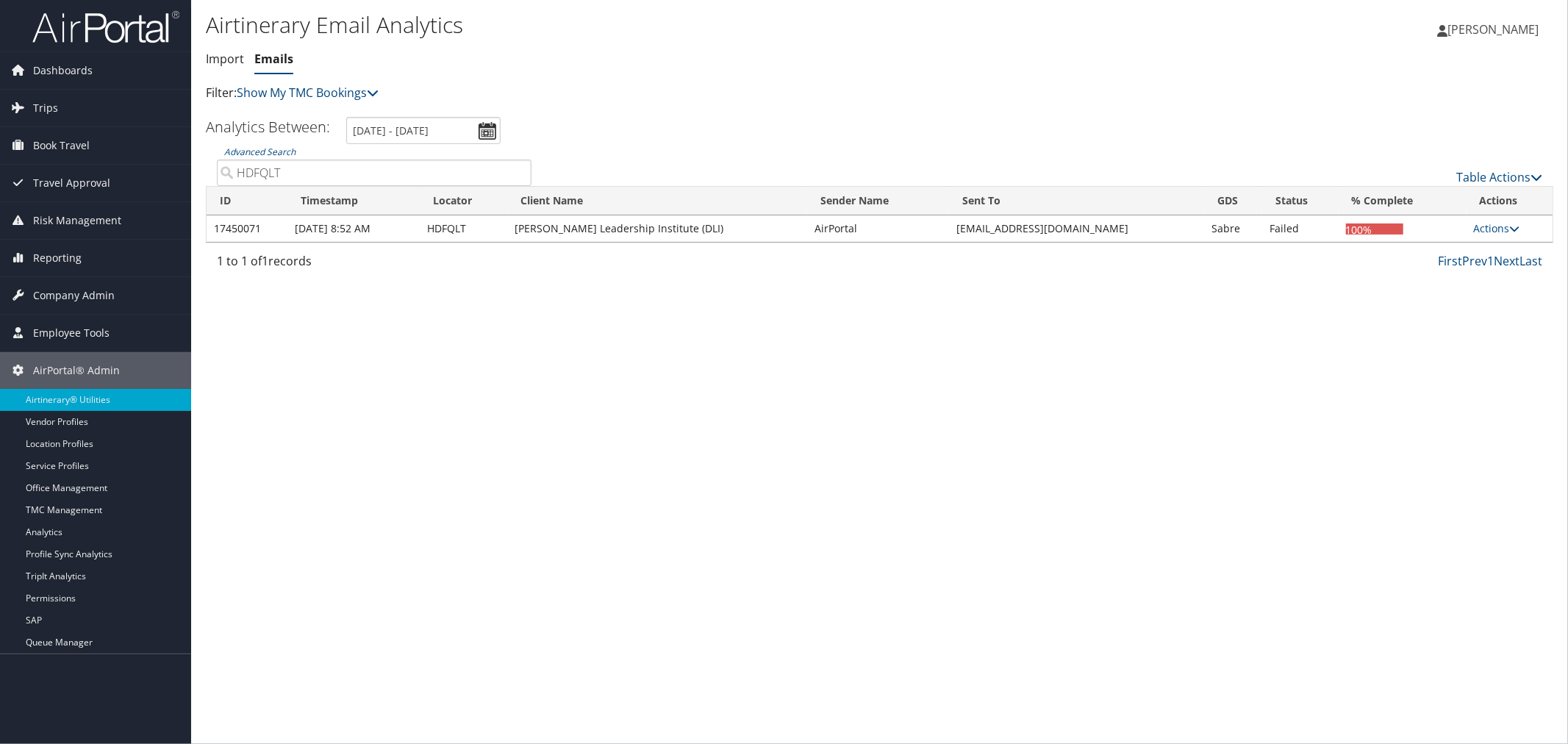
click at [284, 171] on input "HDFQLT" at bounding box center [373, 173] width 315 height 27
drag, startPoint x: 269, startPoint y: 169, endPoint x: 221, endPoint y: 168, distance: 48.0
click at [221, 168] on input "HDFQLT" at bounding box center [373, 173] width 315 height 27
paste input "SPSAM"
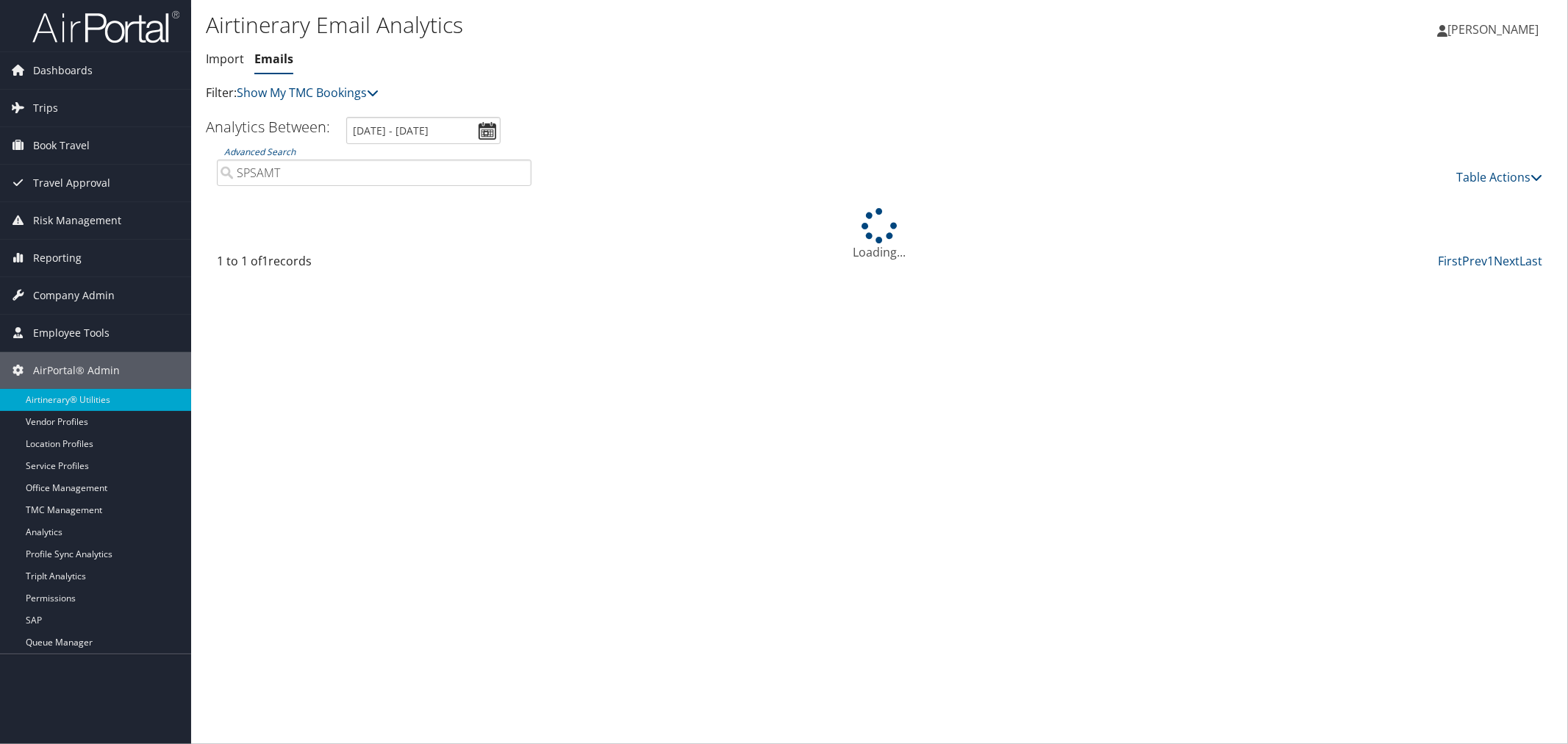
type input "SPSAMT"
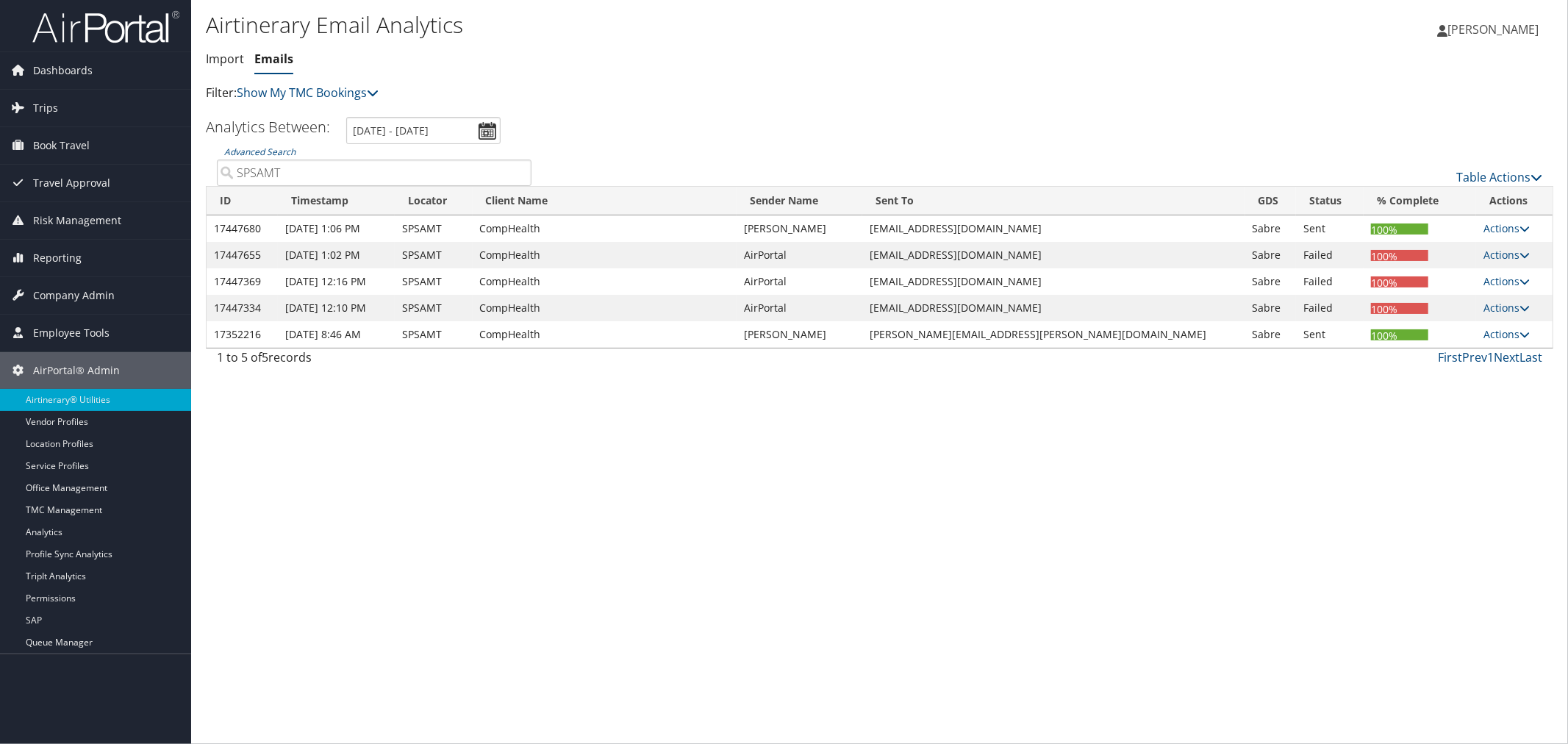
drag, startPoint x: 1100, startPoint y: 258, endPoint x: 956, endPoint y: 261, distance: 144.0
click at [956, 261] on td "airportal-alerts@cbtravel.com" at bounding box center [1054, 255] width 383 height 27
copy td "airportal-alerts@cbtravel.com"
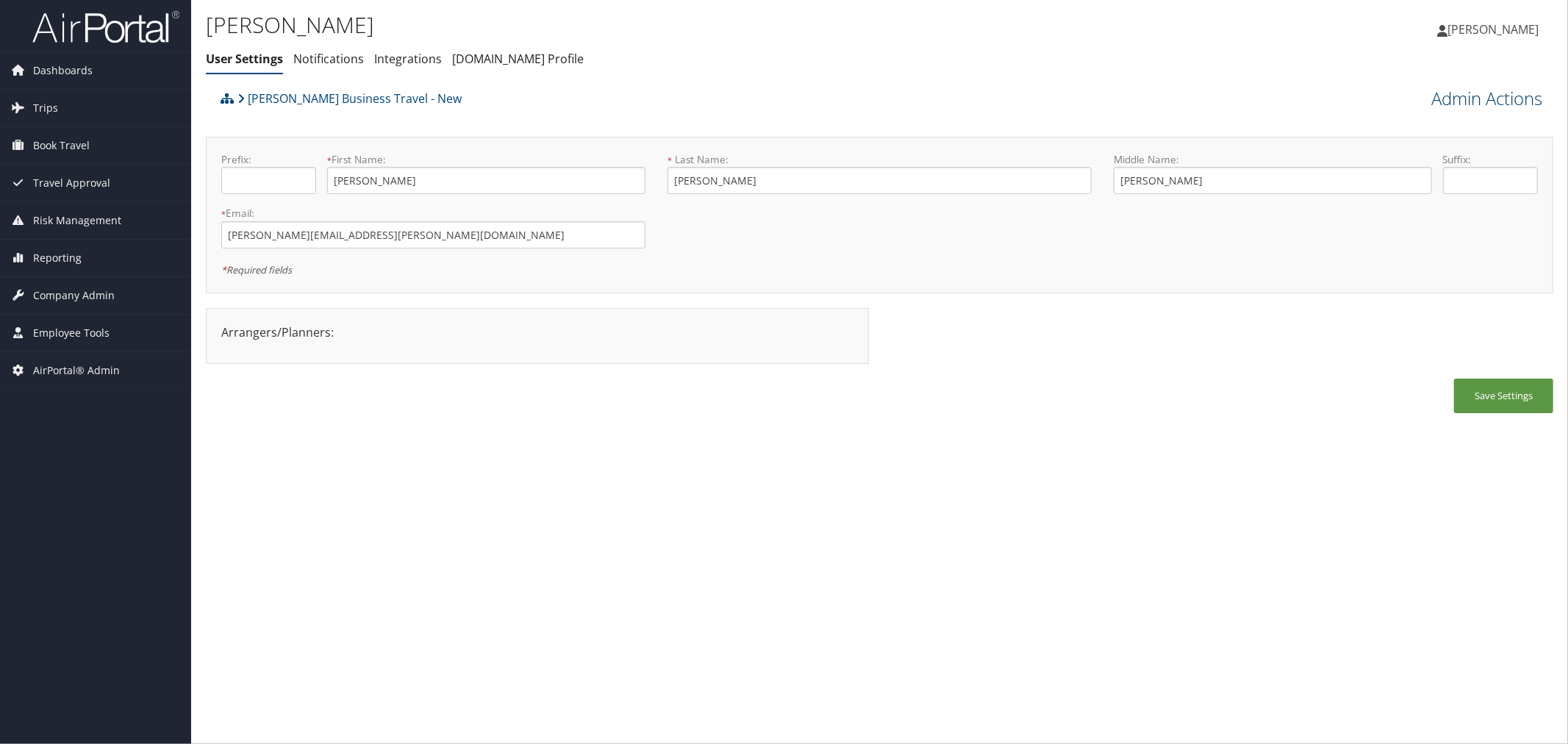
click at [1457, 98] on link "Admin Actions" at bounding box center [1487, 99] width 111 height 25
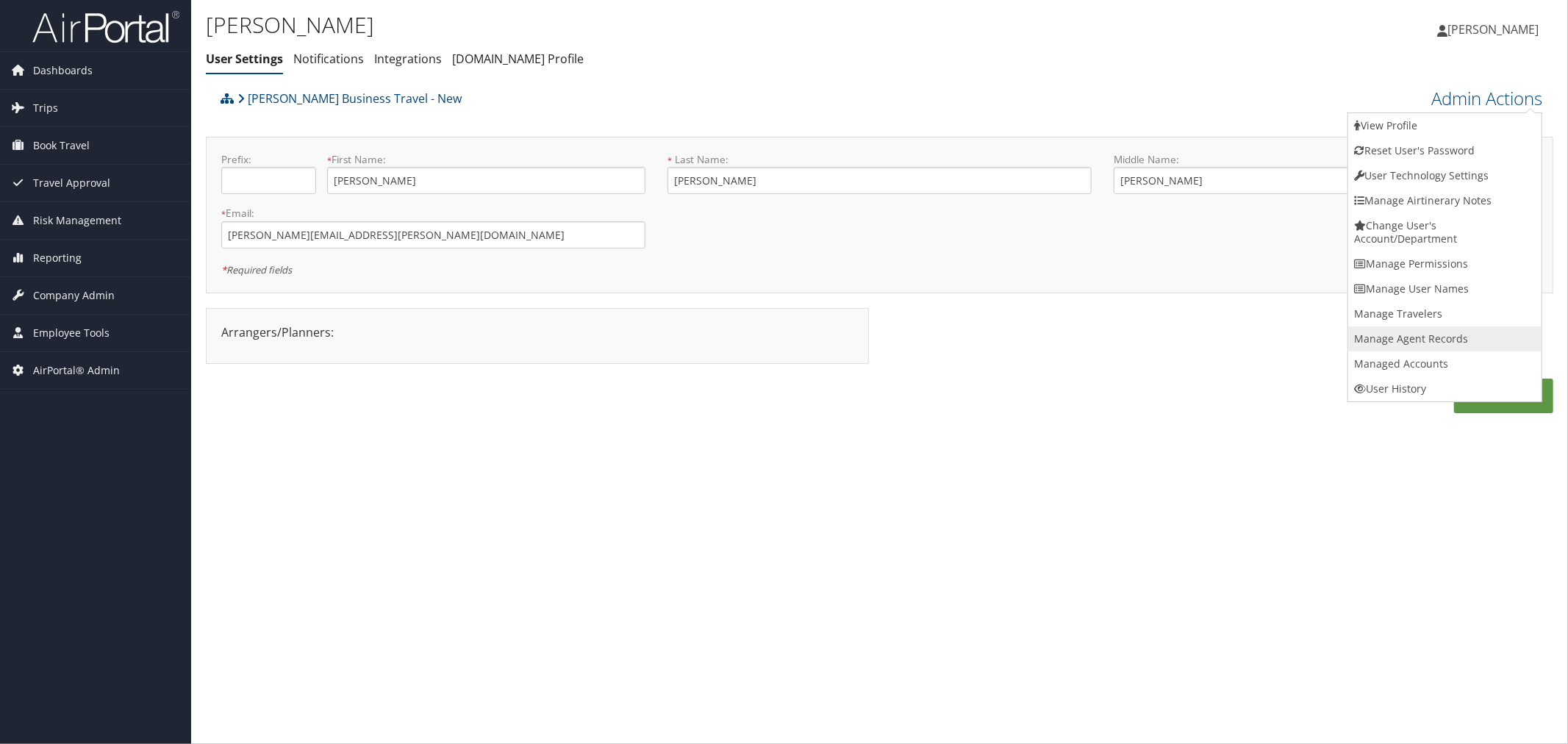
click at [1403, 336] on link "Manage Agent Records" at bounding box center [1445, 339] width 193 height 25
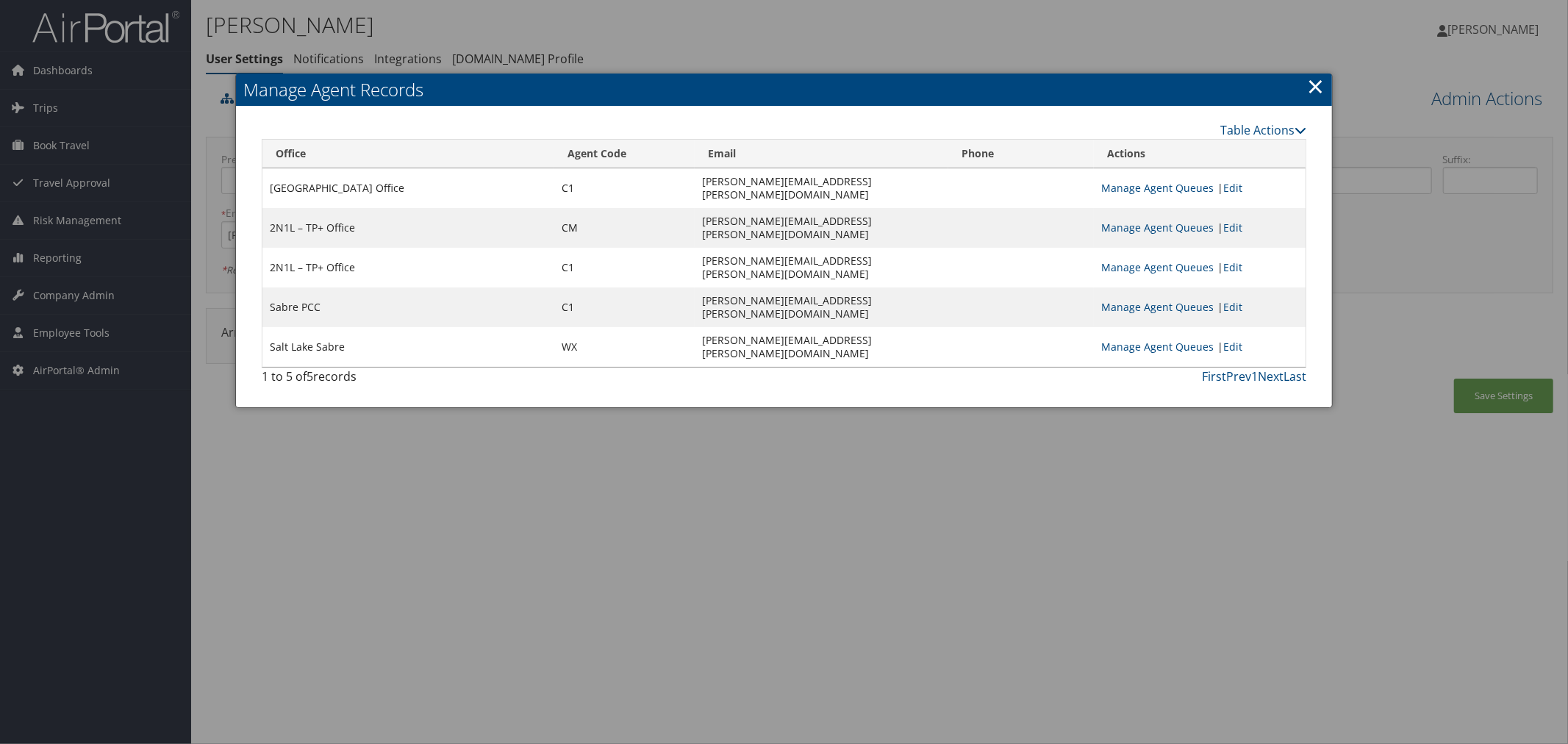
click at [1018, 40] on div at bounding box center [784, 372] width 1568 height 744
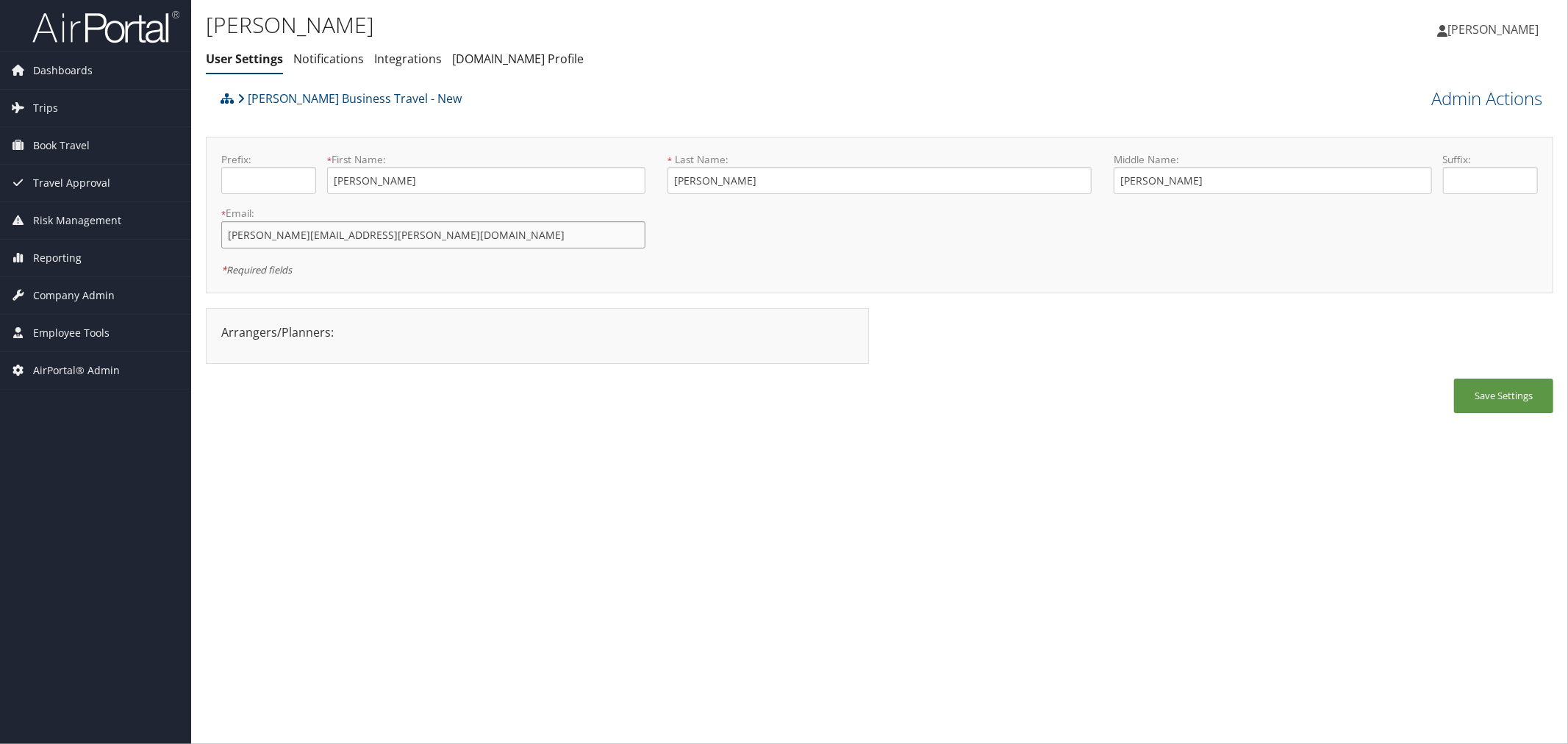
drag, startPoint x: 372, startPoint y: 241, endPoint x: 215, endPoint y: 243, distance: 157.0
click at [215, 243] on div "* Email: [PERSON_NAME][EMAIL_ADDRESS][PERSON_NAME][DOMAIN_NAME] This field is r…" at bounding box center [434, 232] width 446 height 54
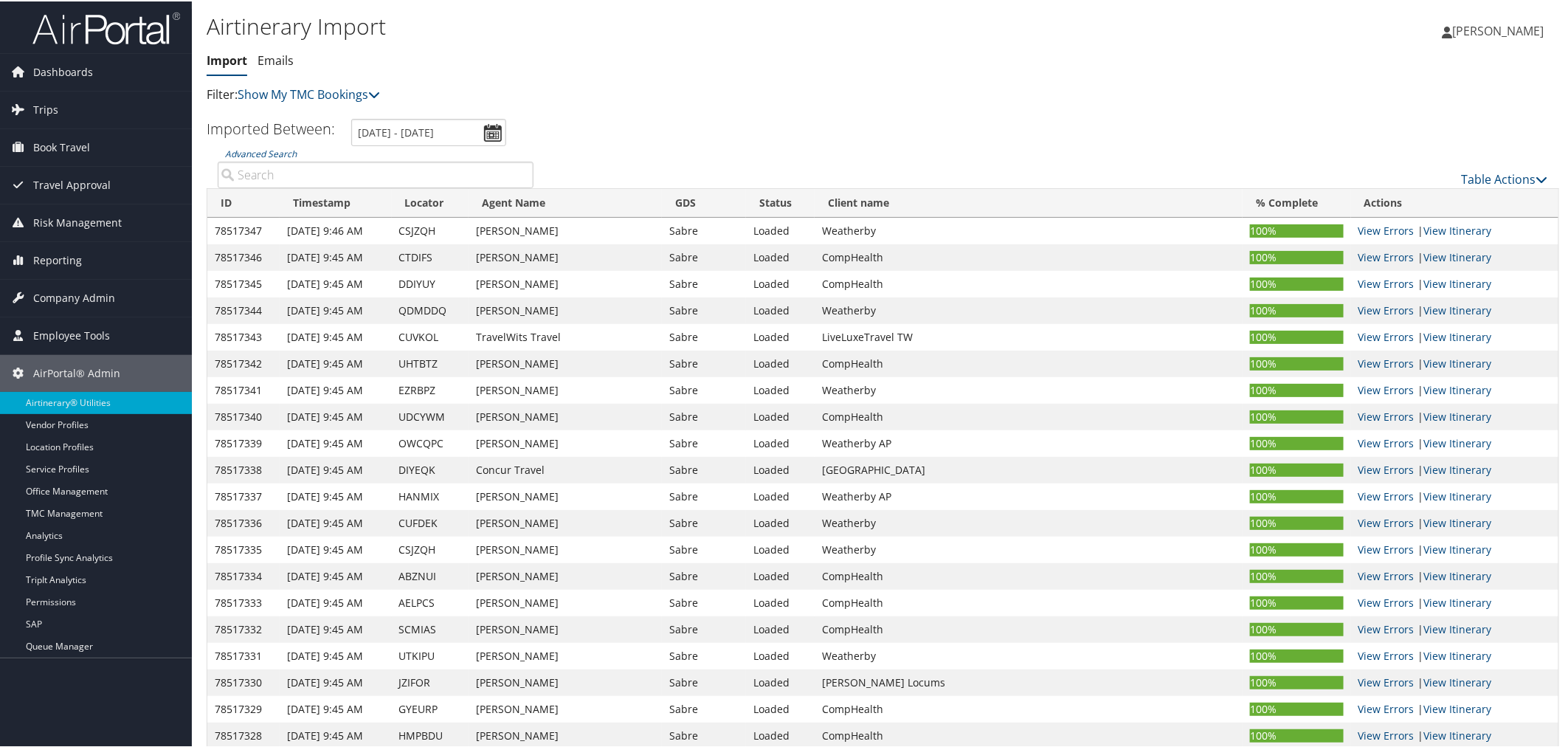
click at [285, 172] on input "Advanced Search" at bounding box center [375, 173] width 316 height 27
paste input "HDFQLT"
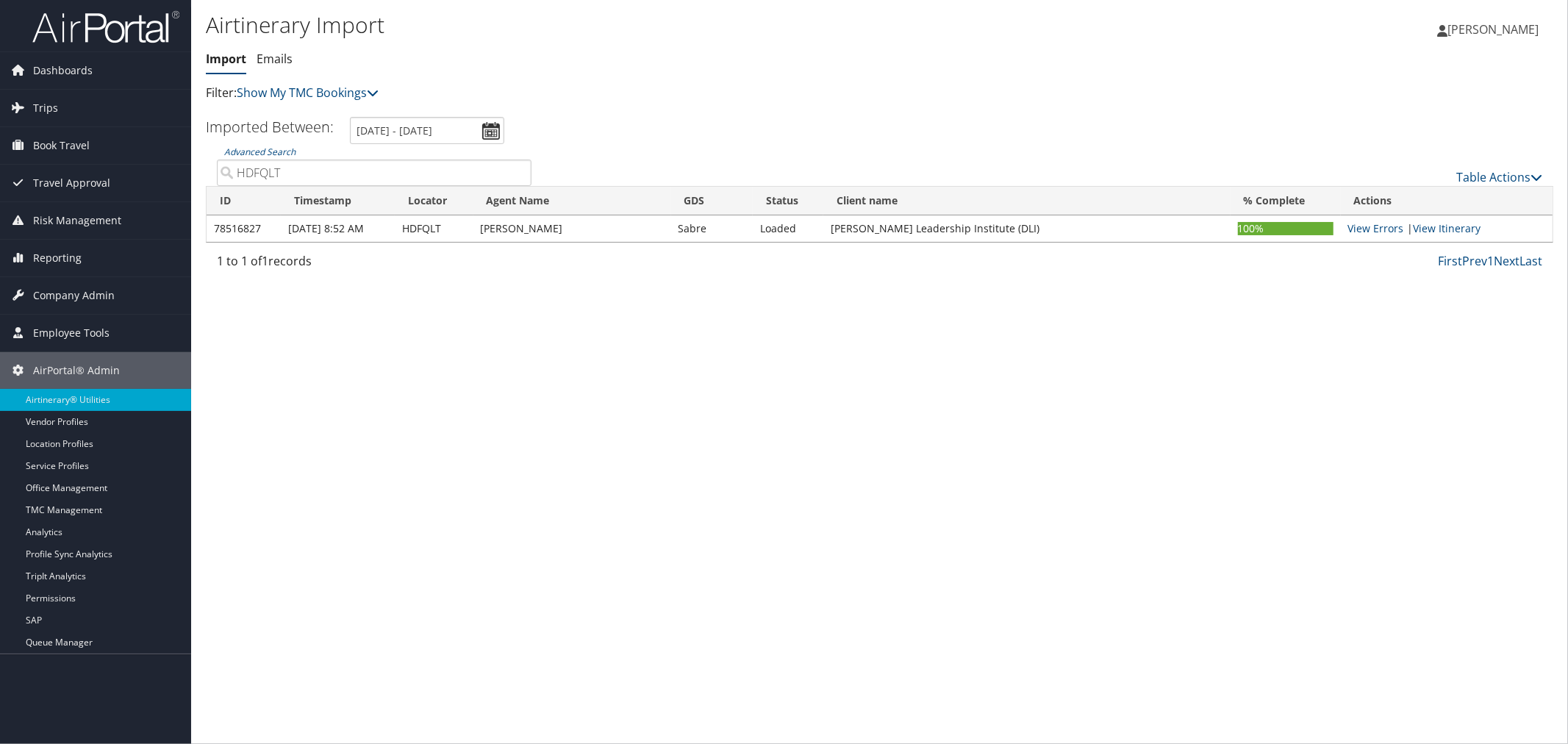
type input "HDFQLT"
drag, startPoint x: 539, startPoint y: 229, endPoint x: 482, endPoint y: 228, distance: 57.0
click at [482, 228] on td "[PERSON_NAME]" at bounding box center [572, 229] width 198 height 27
copy td "[PERSON_NAME]"
drag, startPoint x: 972, startPoint y: 226, endPoint x: 820, endPoint y: 226, distance: 152.0
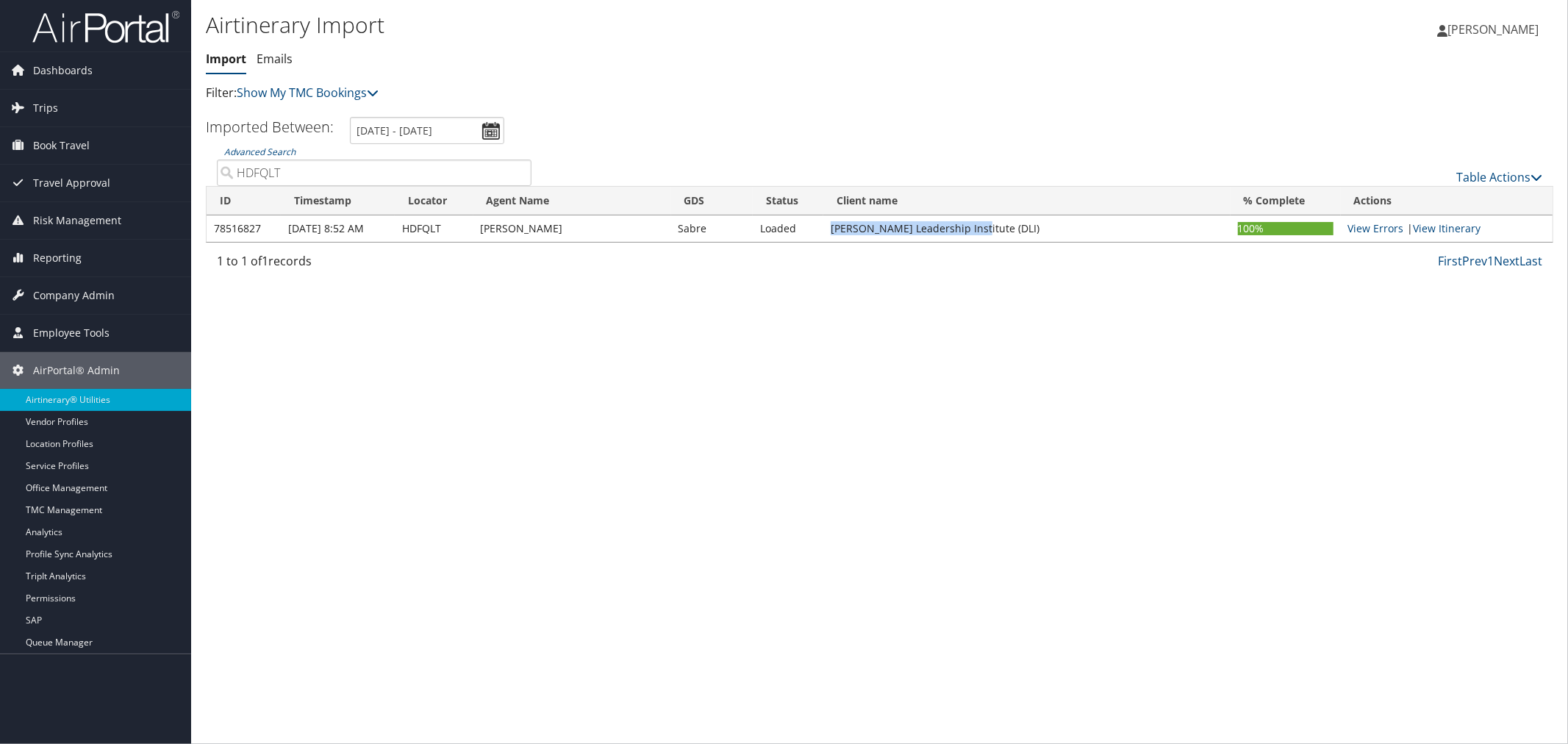
click at [820, 226] on tr "78516827 Oct 1st 8:52 AM HDFQLT Gigi Becker Sabre Loaded Douglass Leadership In…" at bounding box center [879, 229] width 1346 height 27
copy tr "[PERSON_NAME] Leadership Institute"
drag, startPoint x: 285, startPoint y: 164, endPoint x: 232, endPoint y: 165, distance: 53.0
click at [232, 165] on input "HDFQLT" at bounding box center [373, 173] width 315 height 27
click at [575, 89] on p "Filter: Show My TMC Bookings" at bounding box center [654, 93] width 899 height 19
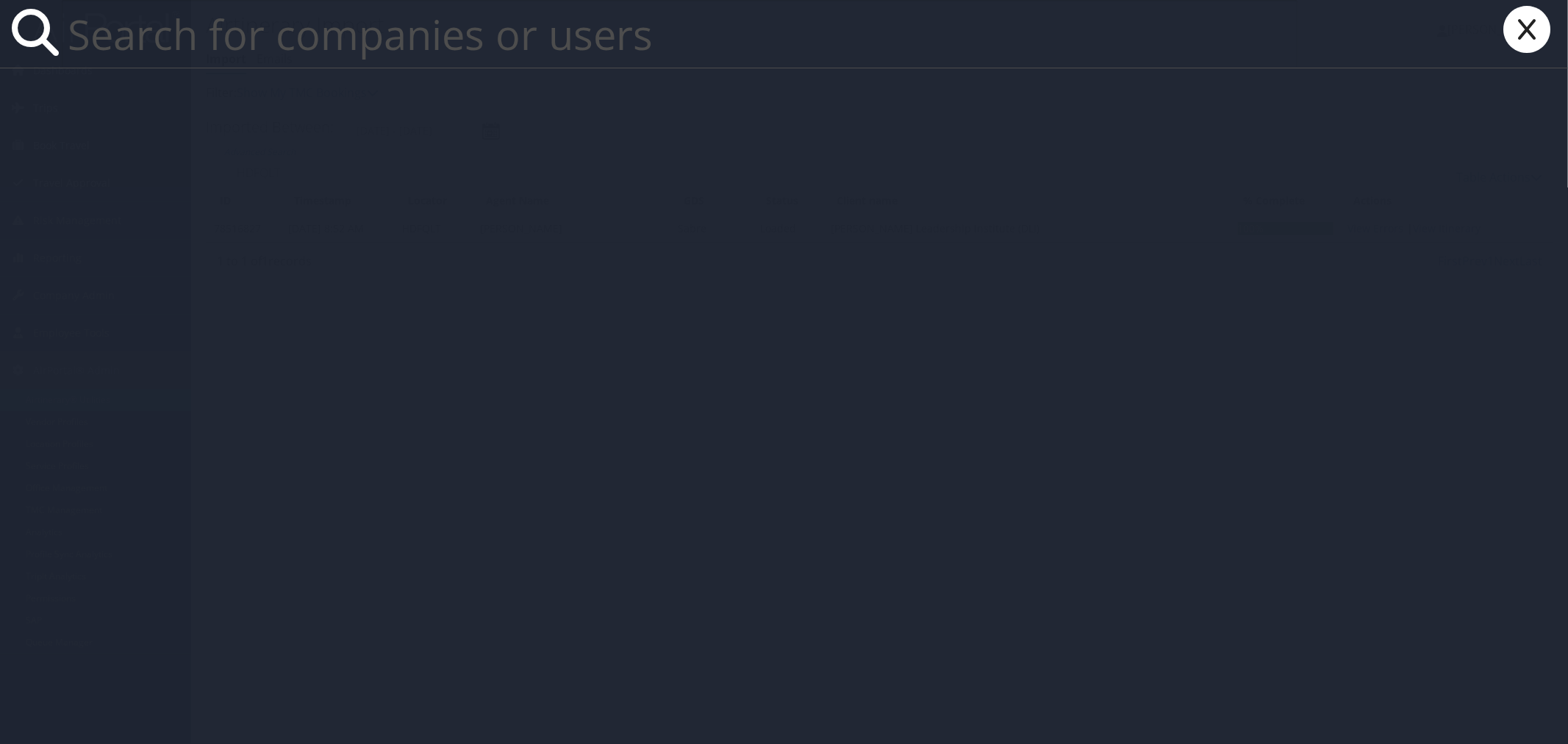
paste input "quickf@musc.edu"
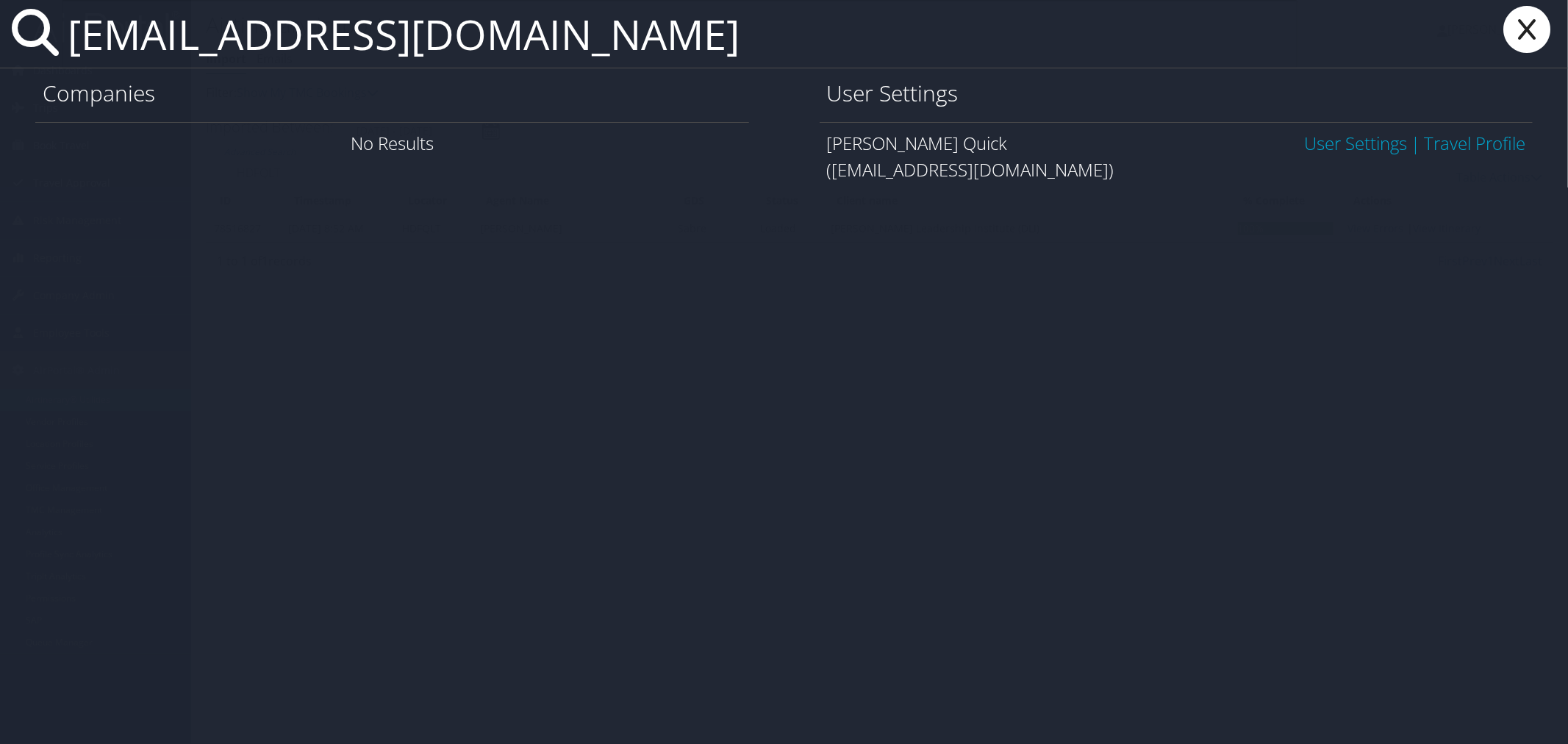
type input "quickf@musc.edu"
click at [1309, 143] on link "User Settings" at bounding box center [1355, 143] width 103 height 24
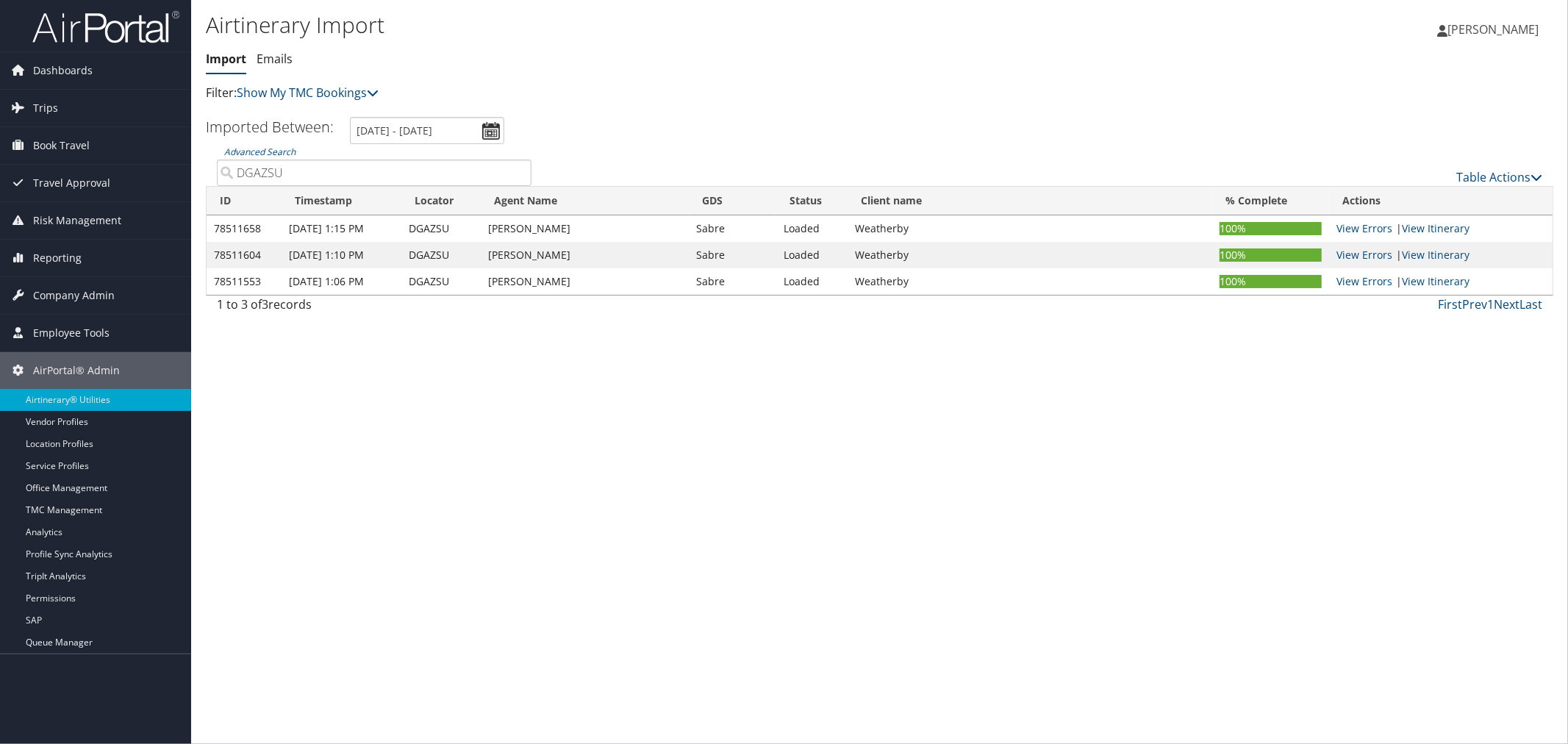
click at [481, 70] on ul "Import Emails" at bounding box center [654, 60] width 899 height 27
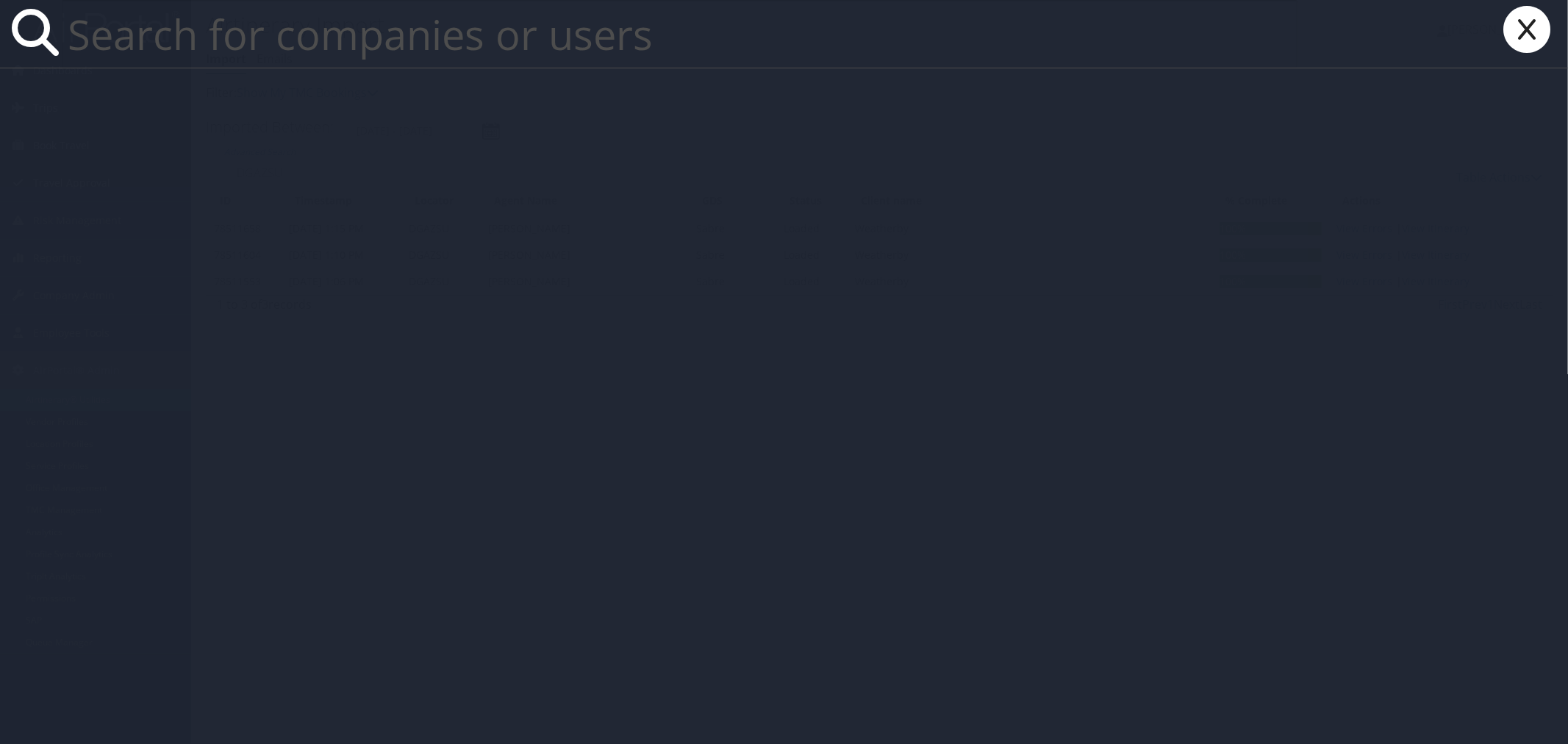
paste input "Gigi Becker"
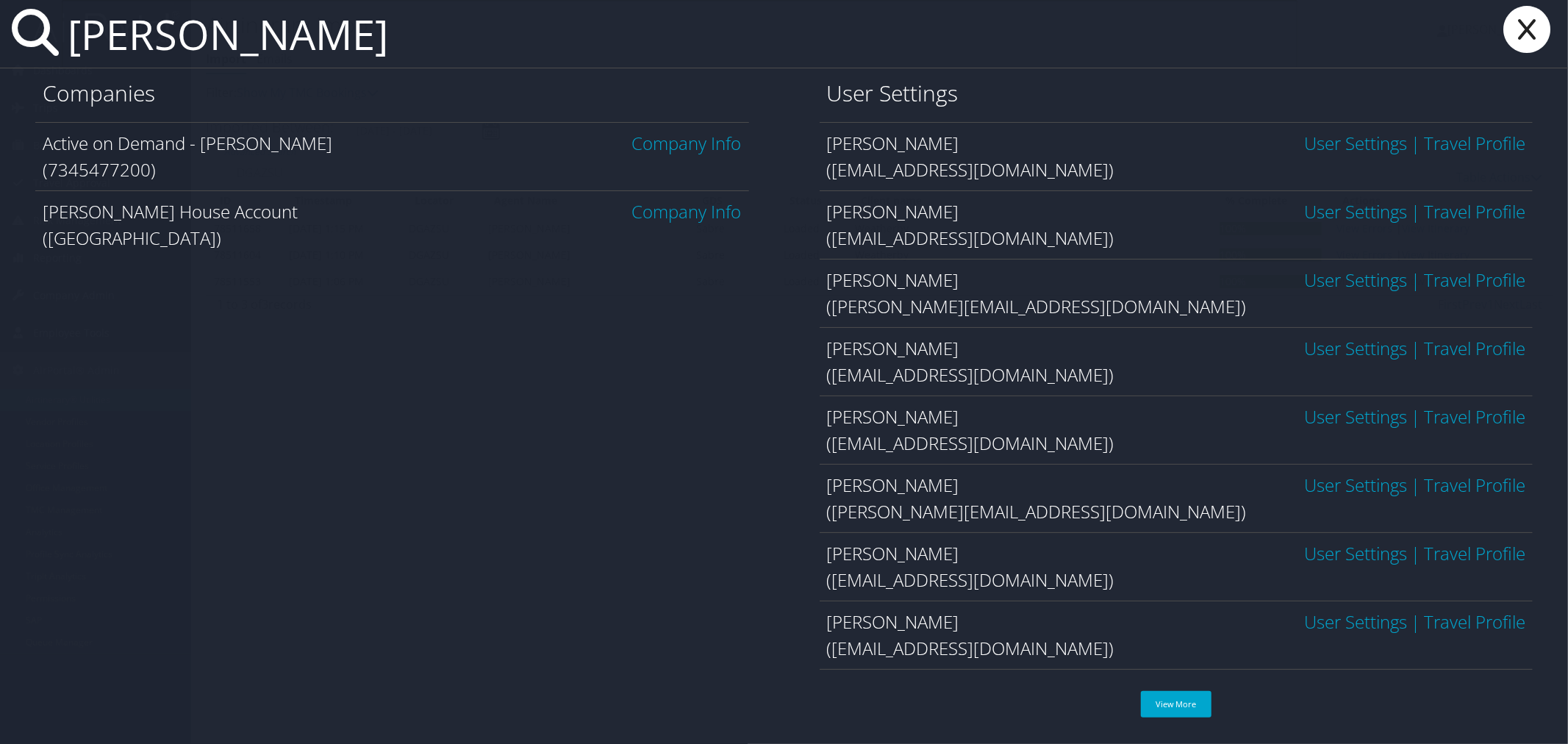
paste input "Douglass Leadership Institute"
drag, startPoint x: 354, startPoint y: 34, endPoint x: 50, endPoint y: 40, distance: 304.1
click at [50, 40] on div "Gigi Becker" at bounding box center [784, 34] width 1568 height 68
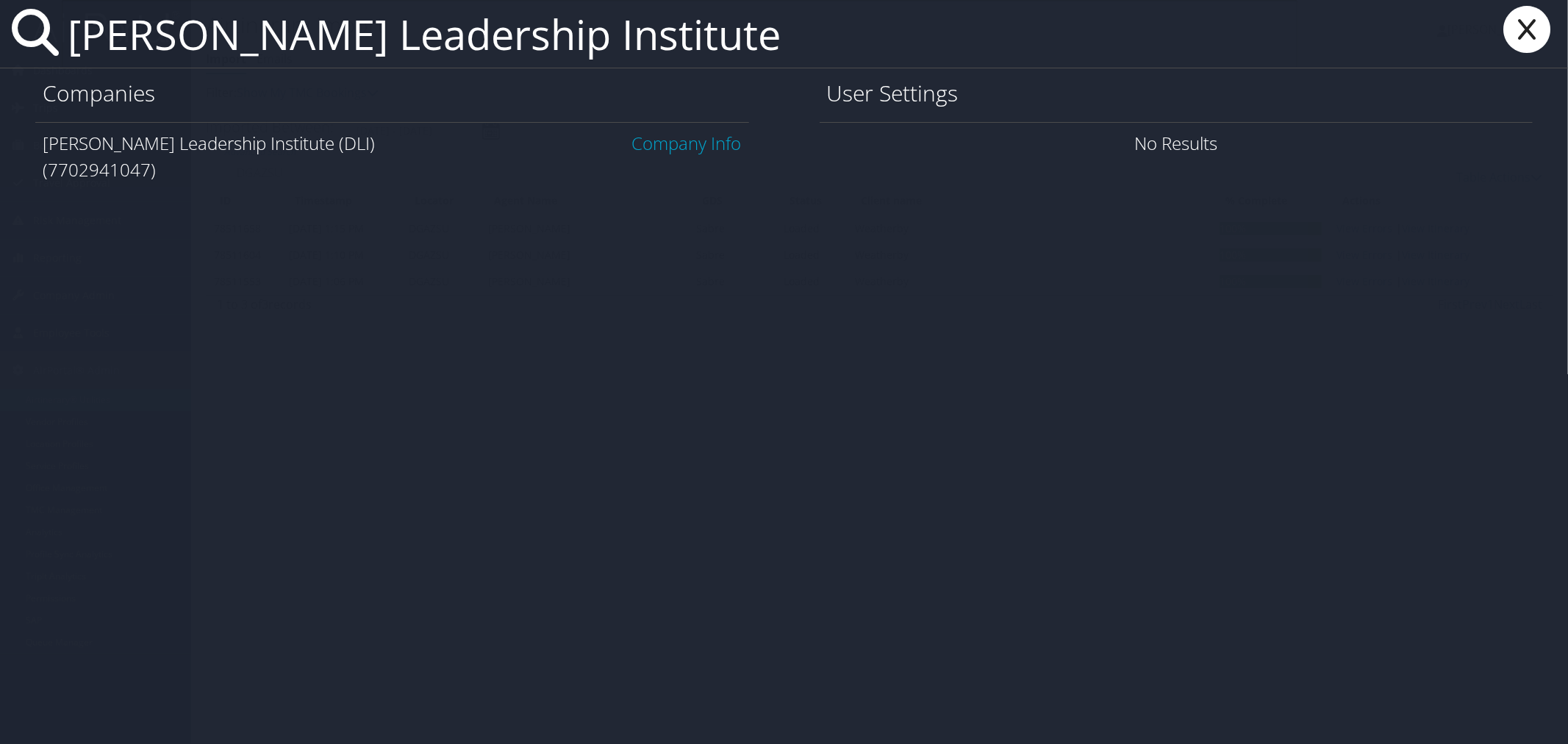
type input "Douglass Leadership Institute"
click at [726, 144] on link "Company Info" at bounding box center [687, 143] width 110 height 24
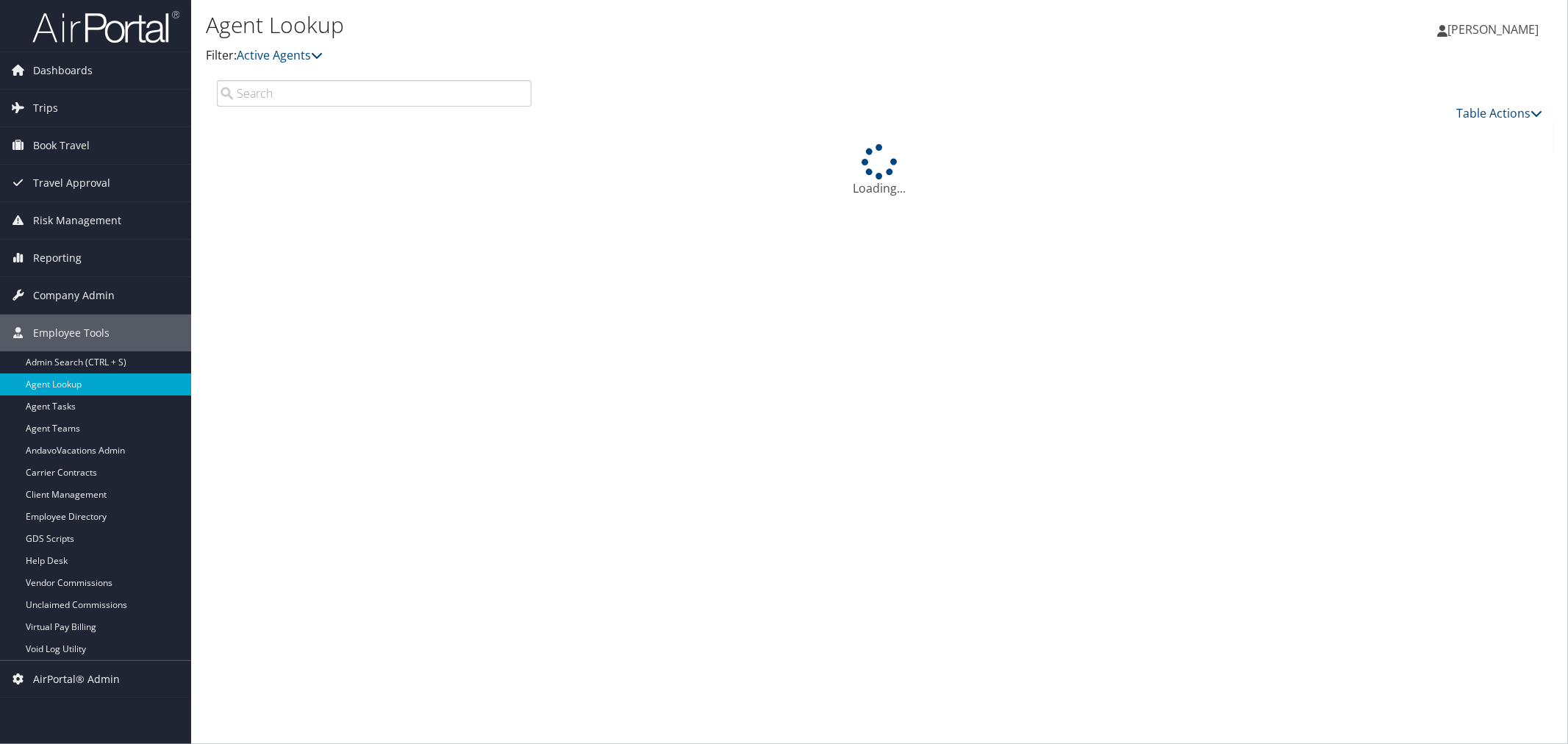
click at [270, 91] on input "search" at bounding box center [373, 94] width 315 height 27
paste input "[PERSON_NAME]"
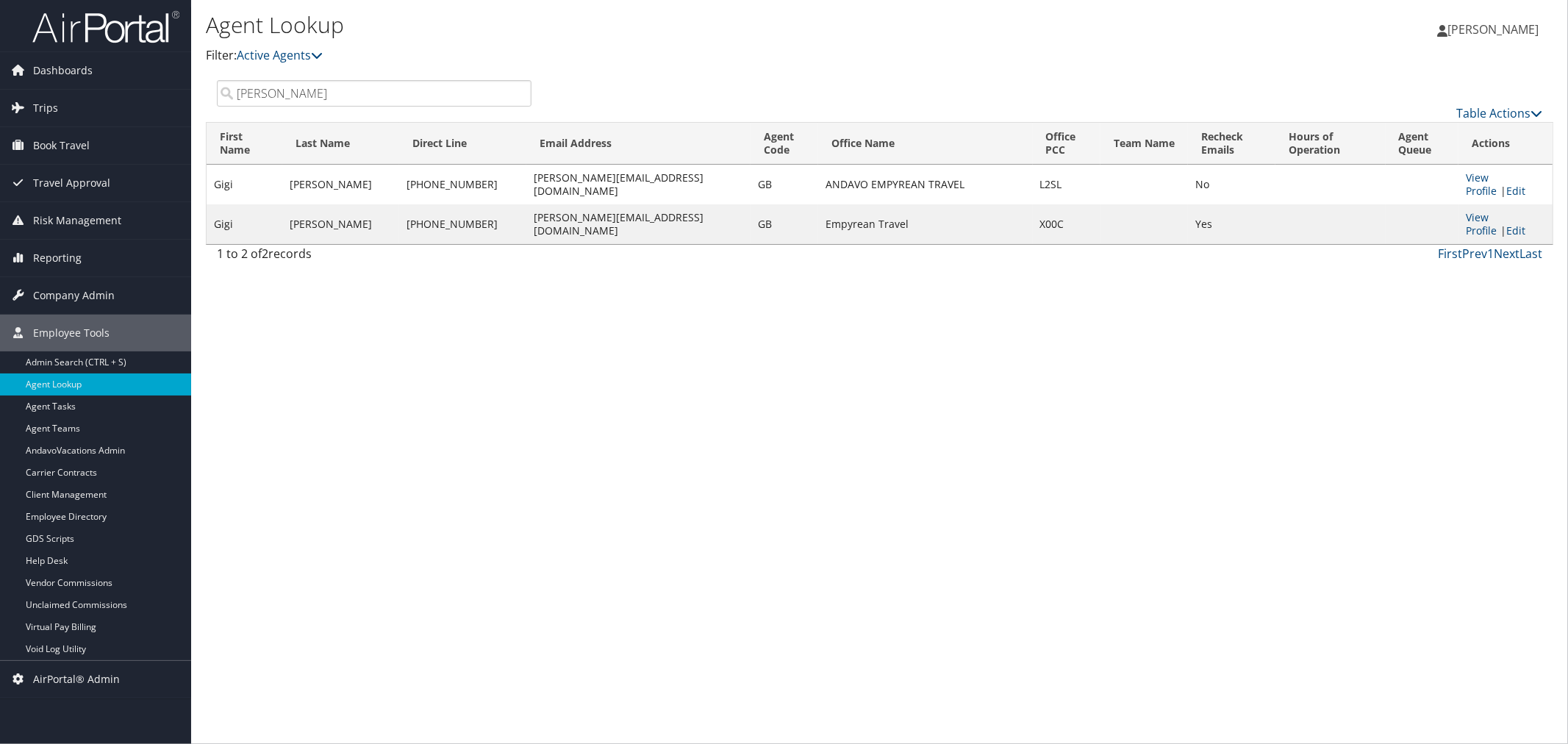
type input "[PERSON_NAME]"
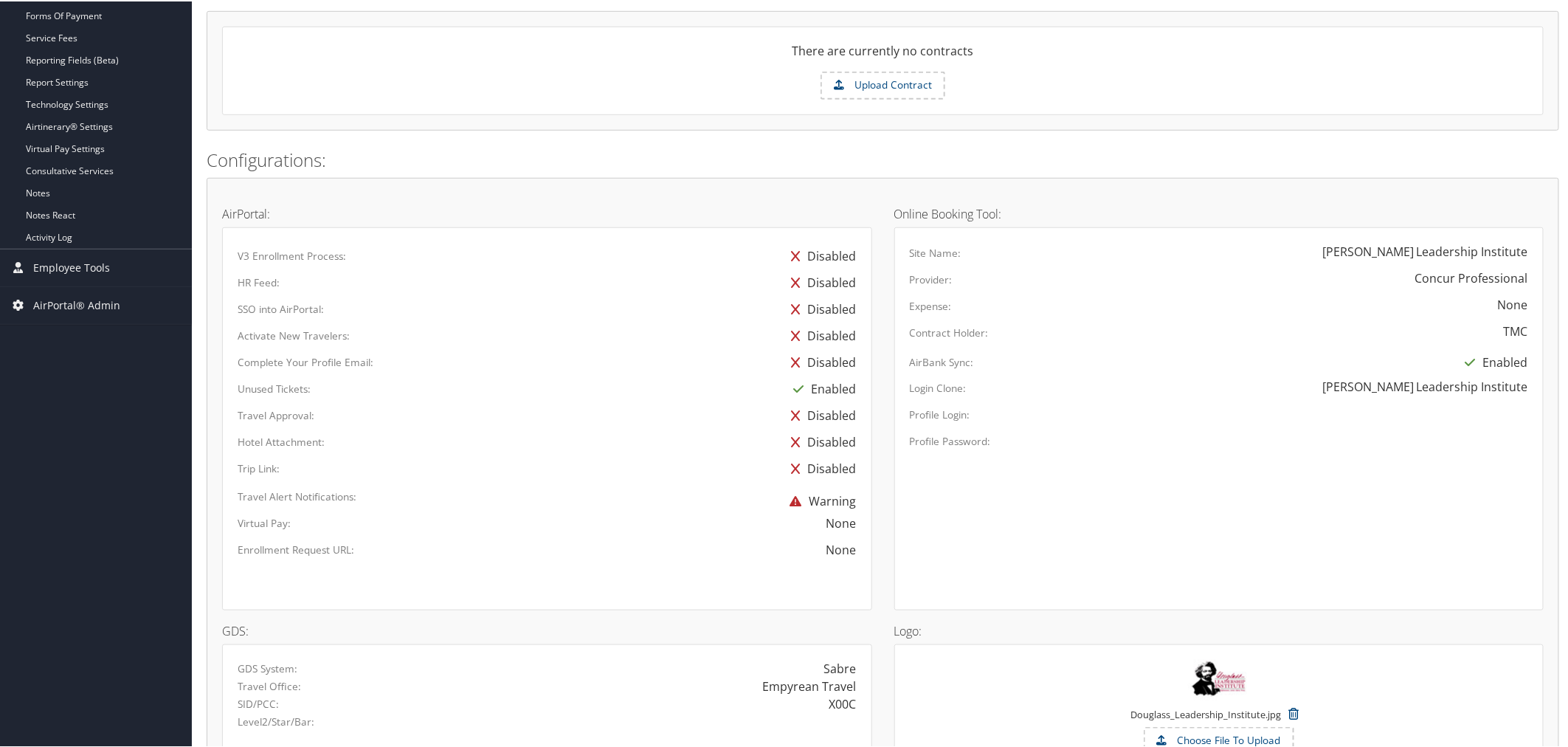
scroll to position [517, 0]
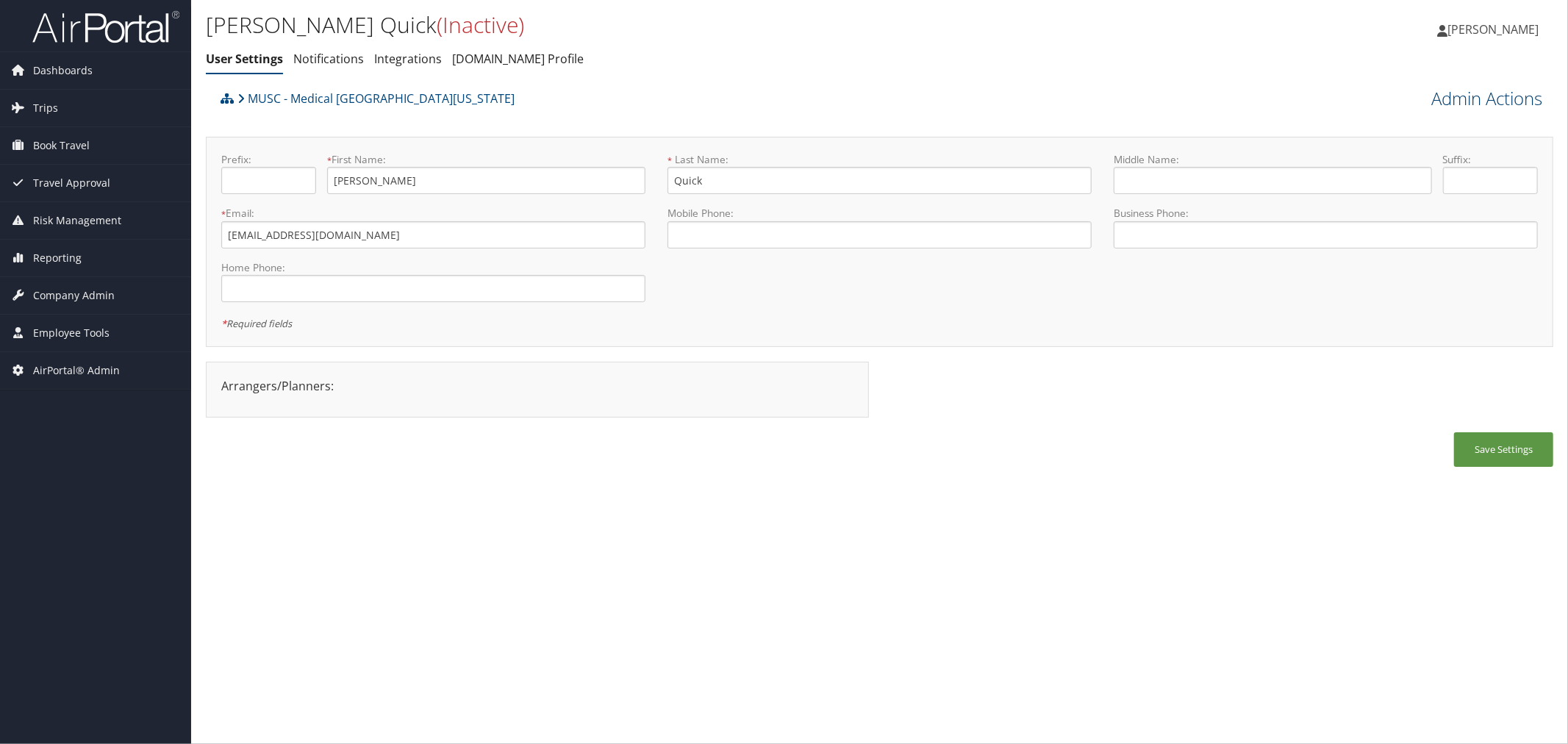
click at [1441, 98] on link "Admin Actions" at bounding box center [1487, 99] width 111 height 25
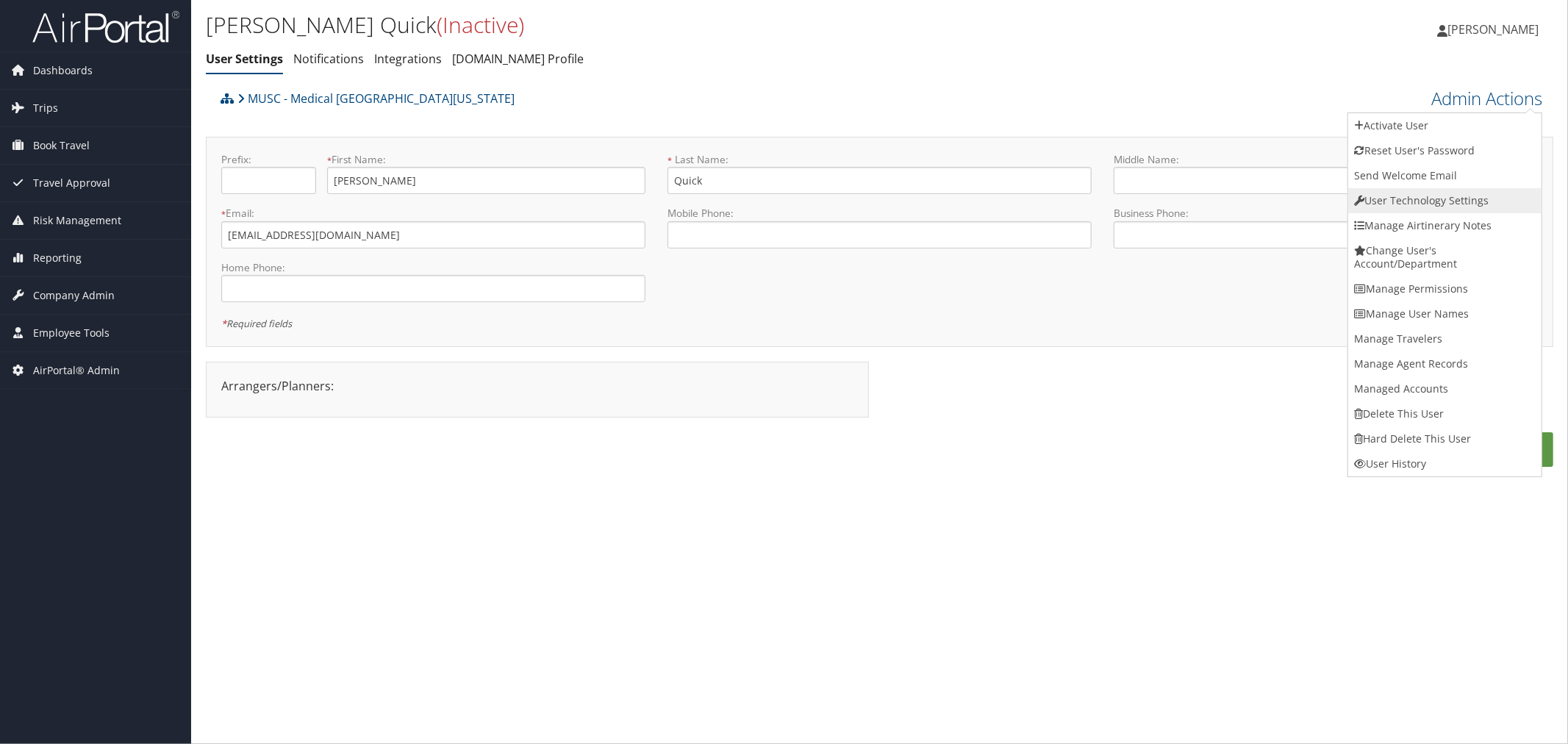
click at [1393, 194] on link "User Technology Settings" at bounding box center [1445, 200] width 193 height 25
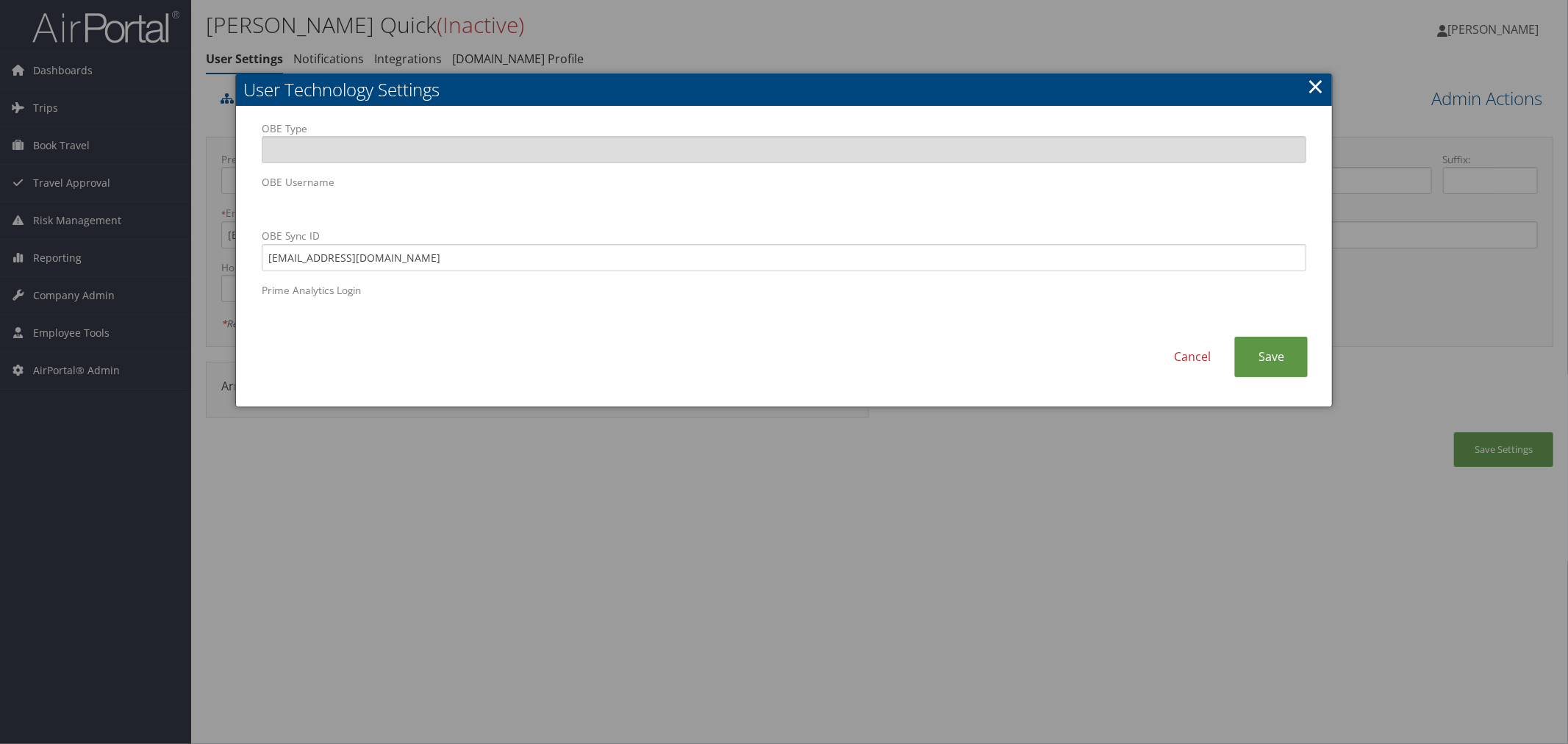
click at [233, 193] on body "Menu Dashboards ► AirPortal 360™ (Manager) AirPortal 360™ (Agent) My Travel Das…" at bounding box center [784, 372] width 1568 height 744
drag, startPoint x: 369, startPoint y: 267, endPoint x: 251, endPoint y: 261, distance: 118.2
click at [251, 261] on div "OBE Type OBE Username OBE Sync ID [EMAIL_ADDRESS][DOMAIN_NAME] Prime Analytics …" at bounding box center [784, 229] width 1066 height 216
drag, startPoint x: 1257, startPoint y: 342, endPoint x: 1243, endPoint y: 333, distance: 16.6
click at [1257, 343] on link "Save" at bounding box center [1271, 356] width 74 height 40
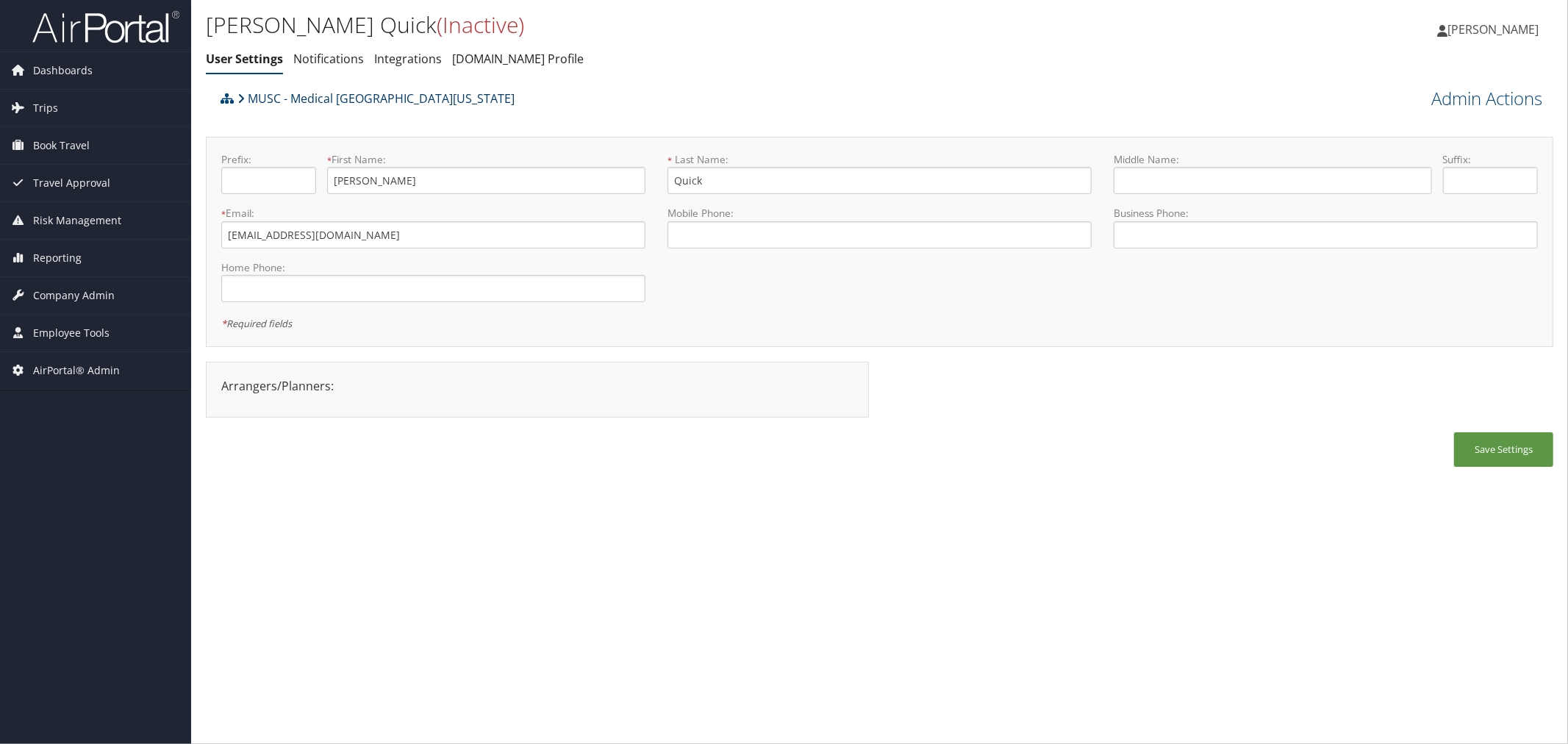
drag, startPoint x: 340, startPoint y: 97, endPoint x: 336, endPoint y: 86, distance: 11.7
